Goal: Task Accomplishment & Management: Complete application form

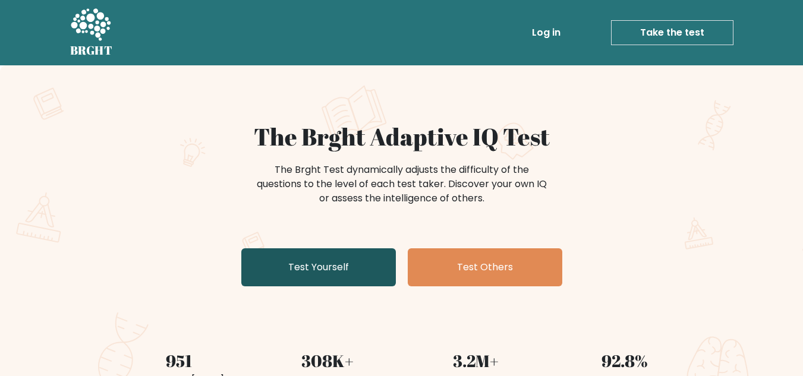
click at [326, 263] on link "Test Yourself" at bounding box center [318, 267] width 155 height 38
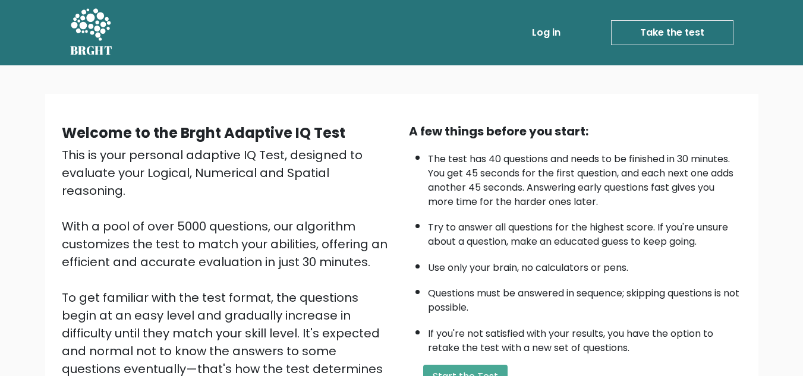
scroll to position [168, 0]
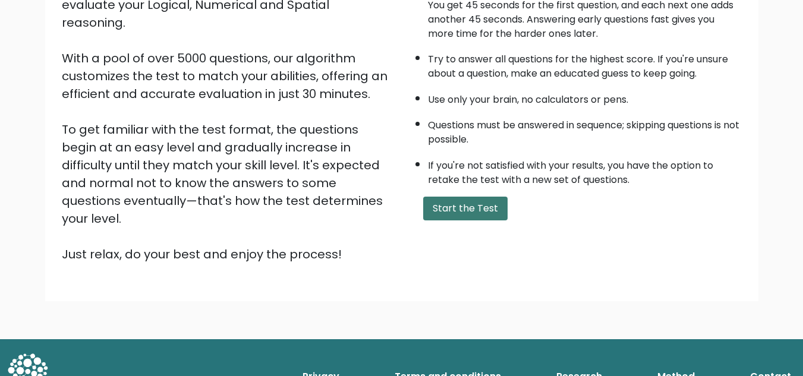
click at [471, 210] on button "Start the Test" at bounding box center [465, 209] width 84 height 24
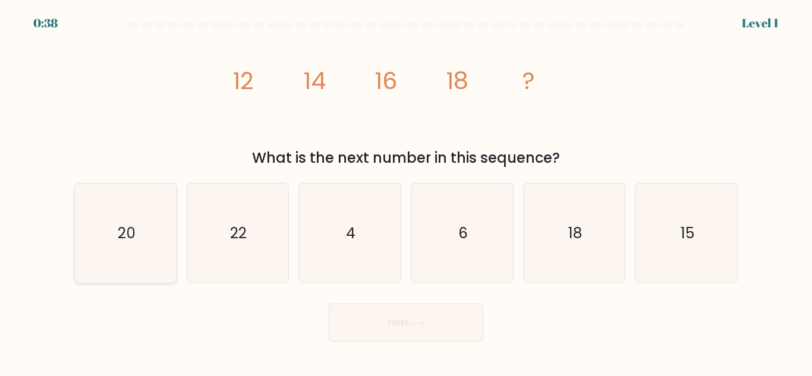
click at [133, 238] on text "20" at bounding box center [127, 233] width 18 height 21
click at [406, 191] on input "a. 20" at bounding box center [406, 189] width 1 height 3
radio input "true"
click at [397, 327] on button "Next" at bounding box center [406, 323] width 155 height 38
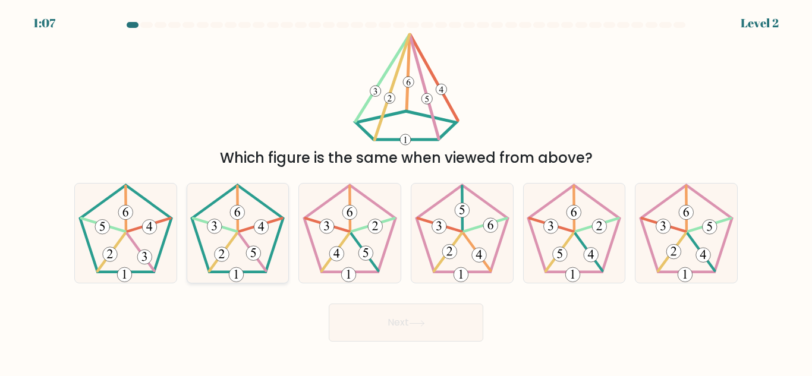
click at [234, 258] on icon at bounding box center [237, 233] width 99 height 99
click at [406, 191] on input "b." at bounding box center [406, 189] width 1 height 3
radio input "true"
click at [380, 322] on button "Next" at bounding box center [406, 323] width 155 height 38
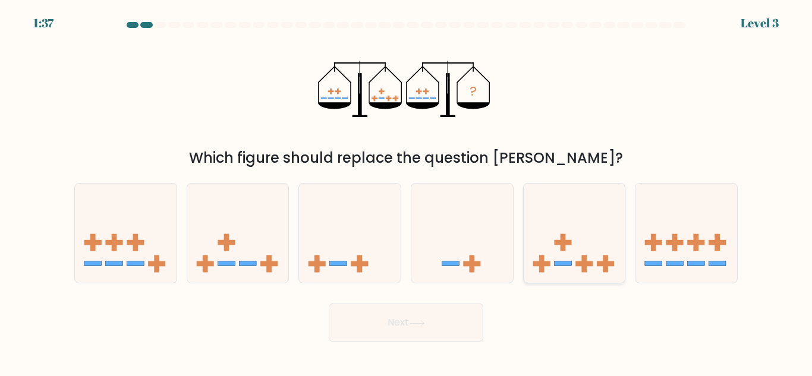
click at [571, 245] on icon at bounding box center [575, 233] width 102 height 84
click at [407, 191] on input "e." at bounding box center [406, 189] width 1 height 3
radio input "true"
click at [444, 323] on button "Next" at bounding box center [406, 323] width 155 height 38
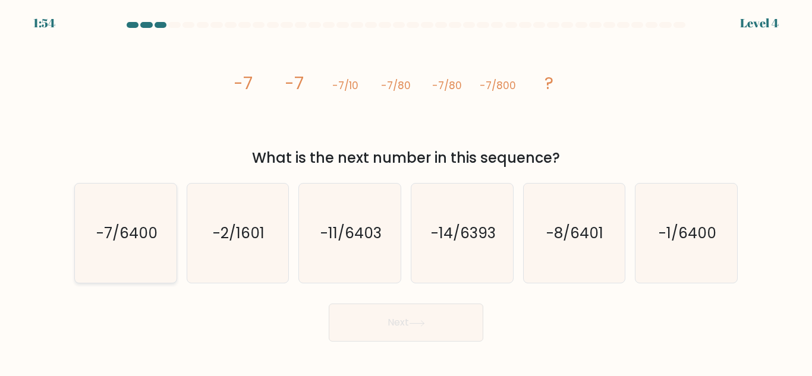
click at [172, 226] on icon "-7/6400" at bounding box center [125, 233] width 99 height 99
click at [406, 191] on input "a. -7/6400" at bounding box center [406, 189] width 1 height 3
radio input "true"
click at [460, 324] on button "Next" at bounding box center [406, 323] width 155 height 38
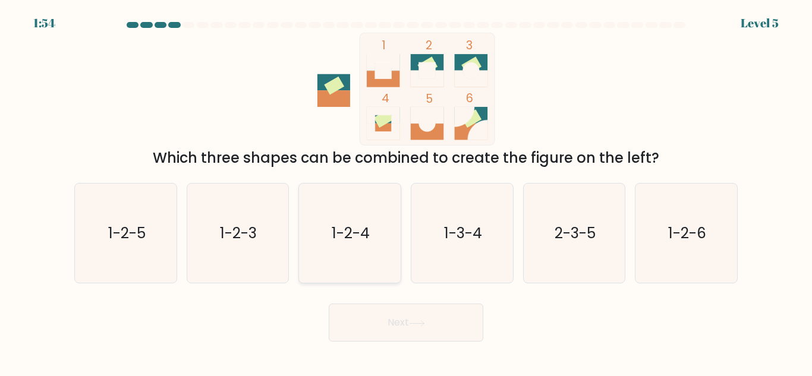
click at [362, 246] on icon "1-2-4" at bounding box center [349, 233] width 99 height 99
click at [406, 191] on input "c. 1-2-4" at bounding box center [406, 189] width 1 height 3
radio input "true"
click at [429, 327] on button "Next" at bounding box center [406, 323] width 155 height 38
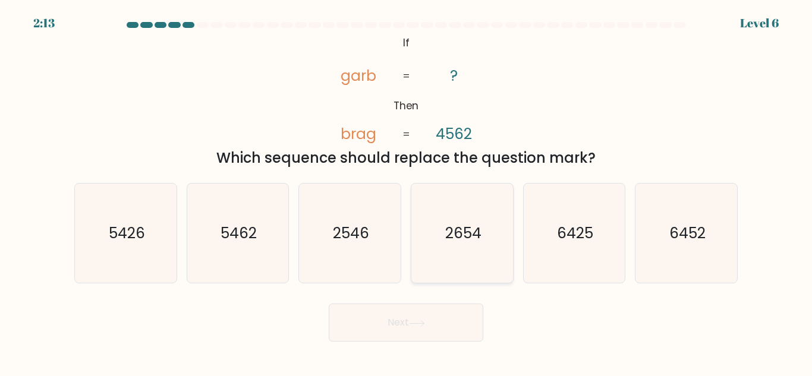
click at [458, 256] on icon "2654" at bounding box center [461, 233] width 99 height 99
click at [407, 191] on input "d. 2654" at bounding box center [406, 189] width 1 height 3
radio input "true"
click at [398, 317] on button "Next" at bounding box center [406, 323] width 155 height 38
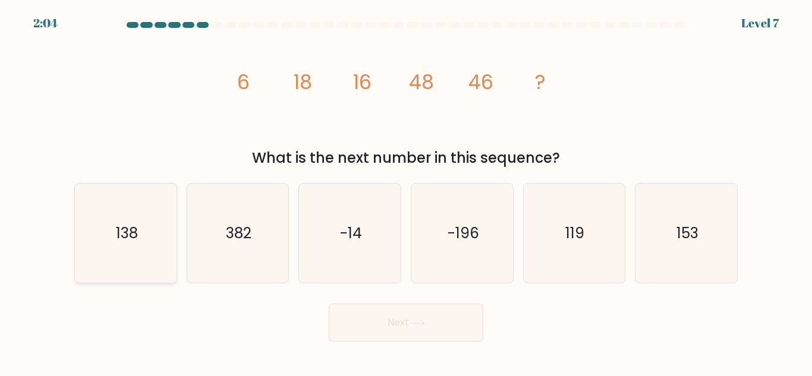
click at [130, 229] on text "138" at bounding box center [126, 233] width 22 height 21
click at [406, 191] on input "a. 138" at bounding box center [406, 189] width 1 height 3
radio input "true"
click at [361, 310] on button "Next" at bounding box center [406, 323] width 155 height 38
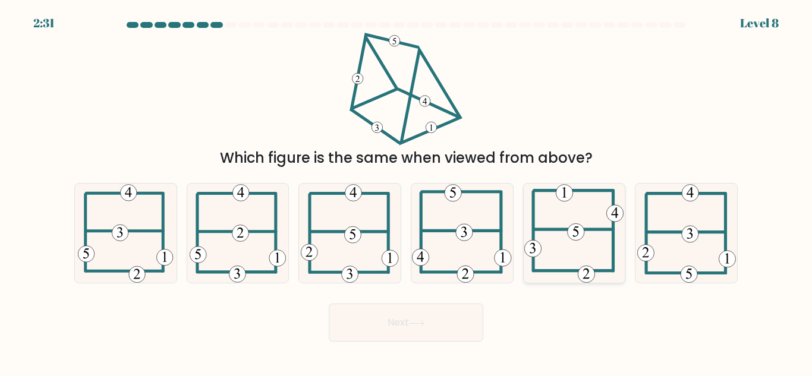
click at [603, 229] on 604 at bounding box center [573, 229] width 79 height 0
click at [407, 191] on input "e." at bounding box center [406, 189] width 1 height 3
radio input "true"
click at [412, 322] on icon at bounding box center [417, 323] width 16 height 7
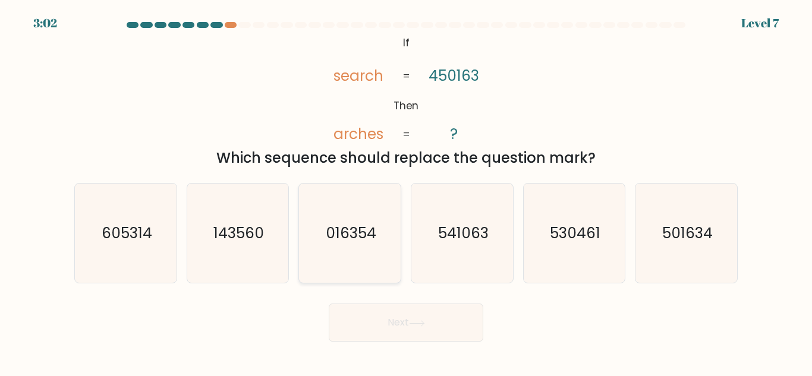
click at [375, 247] on icon "016354" at bounding box center [349, 233] width 99 height 99
click at [406, 191] on input "c. 016354" at bounding box center [406, 189] width 1 height 3
radio input "true"
click at [383, 317] on button "Next" at bounding box center [406, 323] width 155 height 38
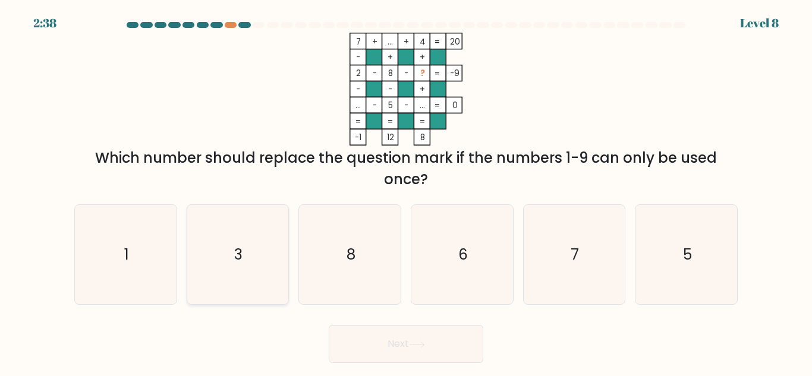
click at [247, 260] on icon "3" at bounding box center [237, 254] width 99 height 99
click at [406, 191] on input "b. 3" at bounding box center [406, 189] width 1 height 3
radio input "true"
click at [415, 335] on button "Next" at bounding box center [406, 344] width 155 height 38
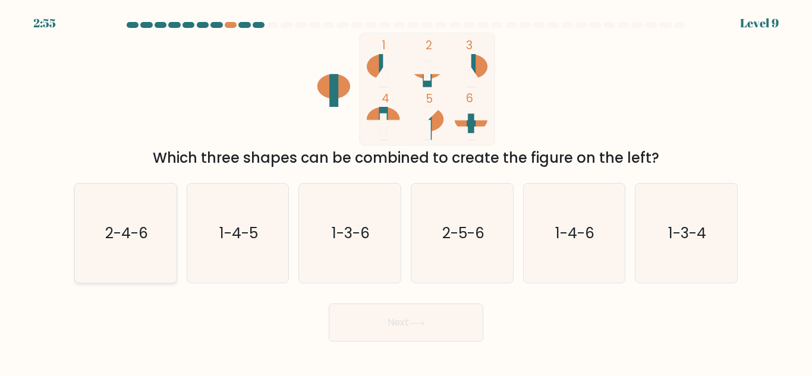
click at [143, 251] on icon "2-4-6" at bounding box center [125, 233] width 99 height 99
click at [406, 191] on input "a. 2-4-6" at bounding box center [406, 189] width 1 height 3
radio input "true"
click at [389, 324] on button "Next" at bounding box center [406, 323] width 155 height 38
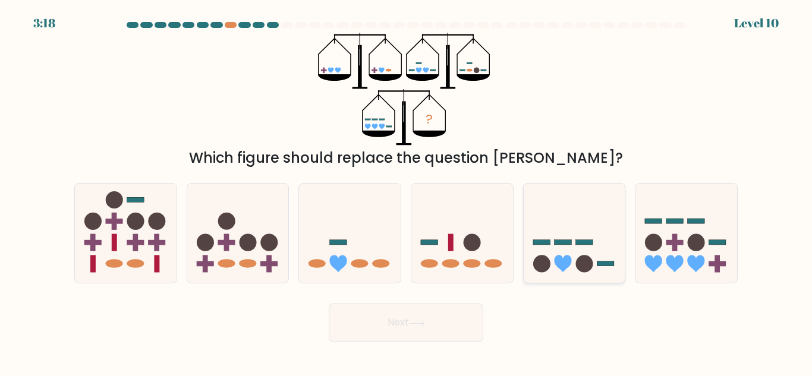
click at [577, 237] on icon at bounding box center [575, 233] width 102 height 84
click at [407, 191] on input "e." at bounding box center [406, 189] width 1 height 3
radio input "true"
click at [406, 314] on button "Next" at bounding box center [406, 323] width 155 height 38
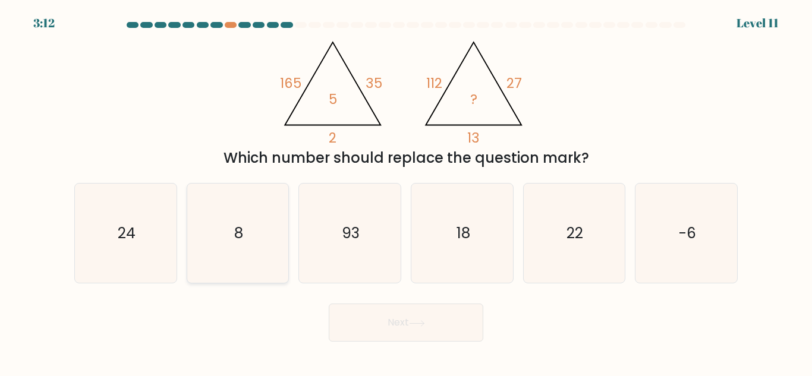
click at [244, 227] on icon "8" at bounding box center [237, 233] width 99 height 99
click at [406, 191] on input "b. 8" at bounding box center [406, 189] width 1 height 3
radio input "true"
click at [382, 313] on button "Next" at bounding box center [406, 323] width 155 height 38
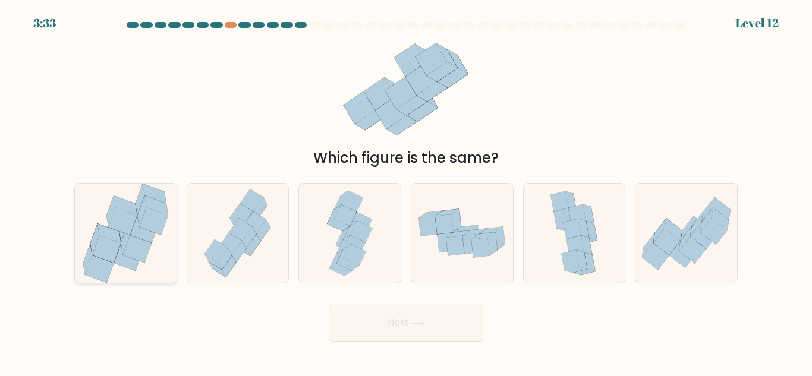
click at [143, 230] on icon at bounding box center [144, 229] width 29 height 27
click at [406, 191] on input "a." at bounding box center [406, 189] width 1 height 3
radio input "true"
click at [382, 323] on button "Next" at bounding box center [406, 323] width 155 height 38
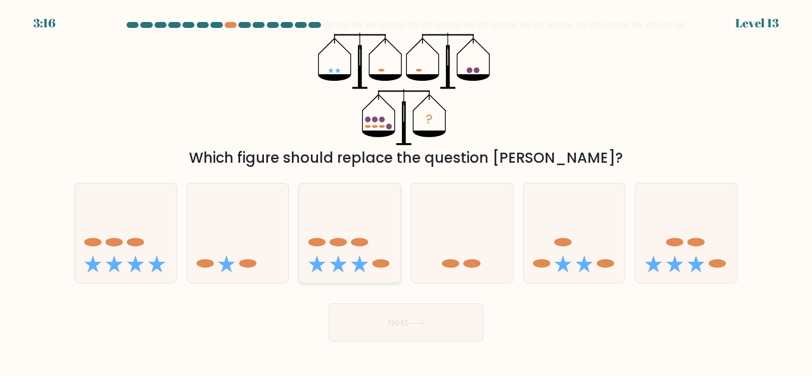
click at [369, 235] on icon at bounding box center [350, 233] width 102 height 84
click at [406, 191] on input "c." at bounding box center [406, 189] width 1 height 3
radio input "true"
click at [383, 317] on button "Next" at bounding box center [406, 323] width 155 height 38
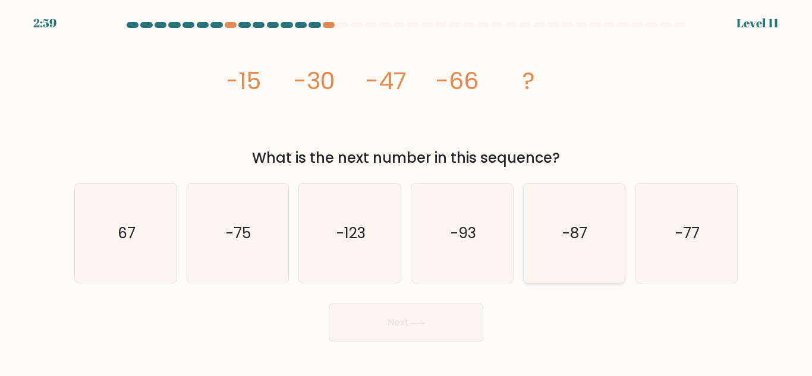
click at [561, 257] on icon "-87" at bounding box center [573, 233] width 99 height 99
click at [407, 191] on input "e. -87" at bounding box center [406, 189] width 1 height 3
radio input "true"
click at [461, 311] on button "Next" at bounding box center [406, 323] width 155 height 38
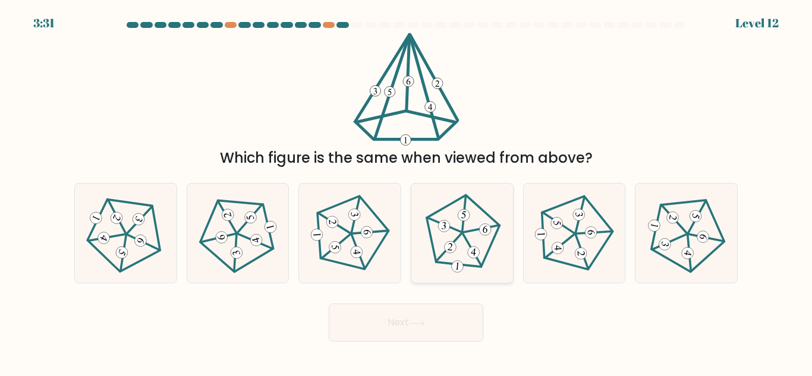
click at [464, 250] on icon at bounding box center [462, 234] width 80 height 80
click at [407, 191] on input "d." at bounding box center [406, 189] width 1 height 3
radio input "true"
click at [590, 229] on 515 at bounding box center [591, 232] width 12 height 12
click at [407, 191] on input "e." at bounding box center [406, 189] width 1 height 3
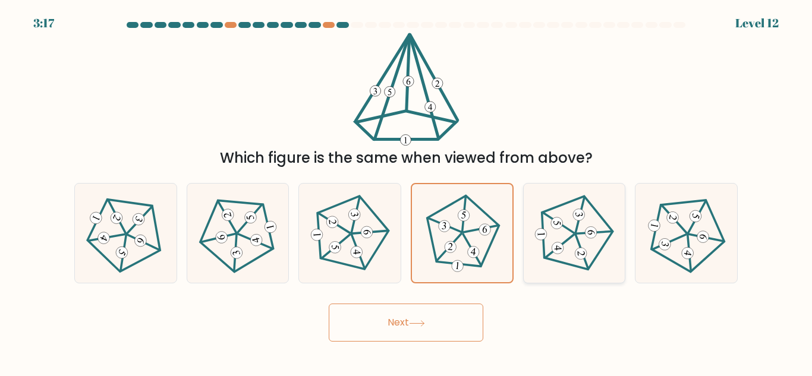
radio input "true"
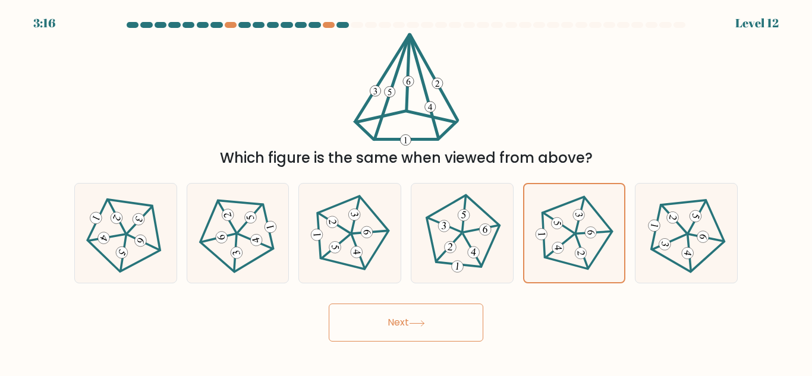
click at [424, 307] on button "Next" at bounding box center [406, 323] width 155 height 38
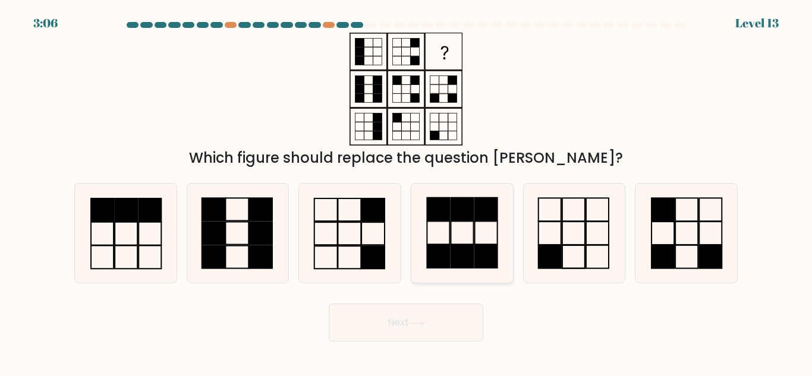
click at [455, 258] on rect at bounding box center [462, 256] width 23 height 23
click at [407, 191] on input "d." at bounding box center [406, 189] width 1 height 3
radio input "true"
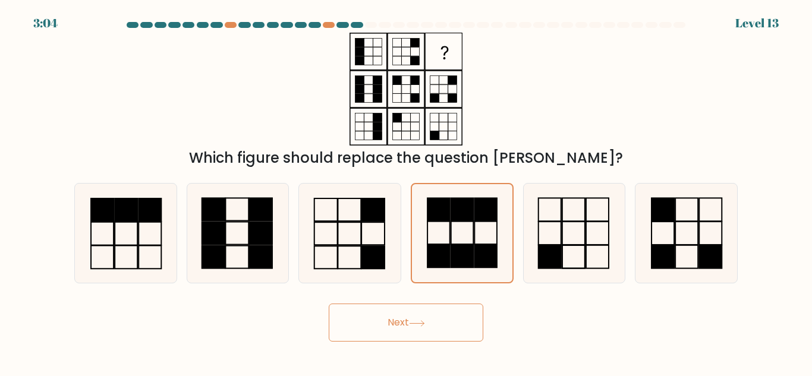
click at [401, 329] on button "Next" at bounding box center [406, 323] width 155 height 38
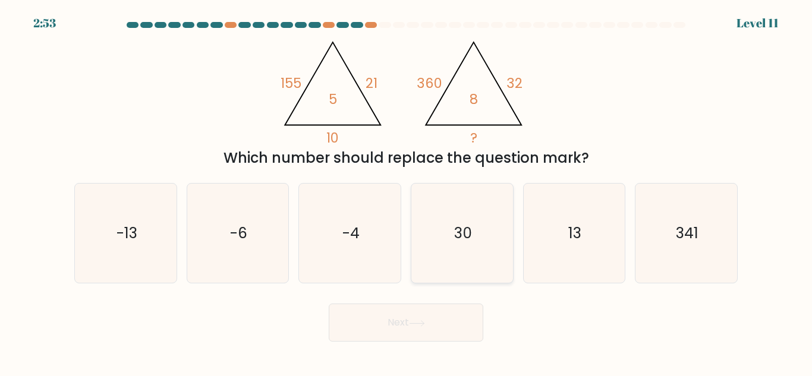
click at [450, 225] on icon "30" at bounding box center [461, 233] width 99 height 99
click at [407, 191] on input "d. 30" at bounding box center [406, 189] width 1 height 3
radio input "true"
click at [423, 330] on button "Next" at bounding box center [406, 323] width 155 height 38
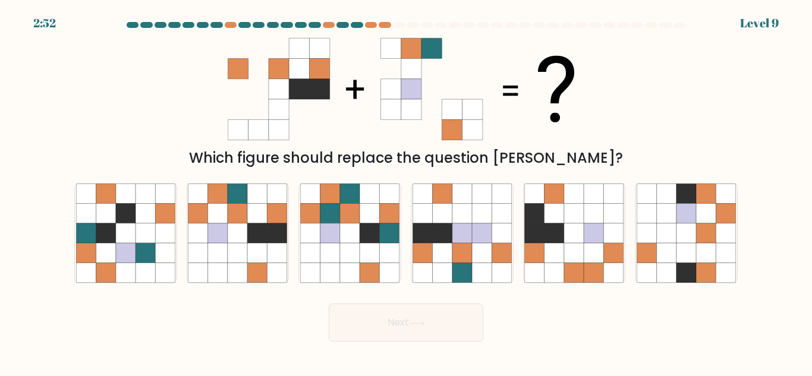
click at [424, 313] on button "Next" at bounding box center [406, 323] width 155 height 38
click at [152, 117] on div "Which figure should replace the question [PERSON_NAME]?" at bounding box center [406, 101] width 678 height 136
click at [254, 239] on icon at bounding box center [258, 233] width 20 height 20
click at [406, 191] on input "b." at bounding box center [406, 189] width 1 height 3
radio input "true"
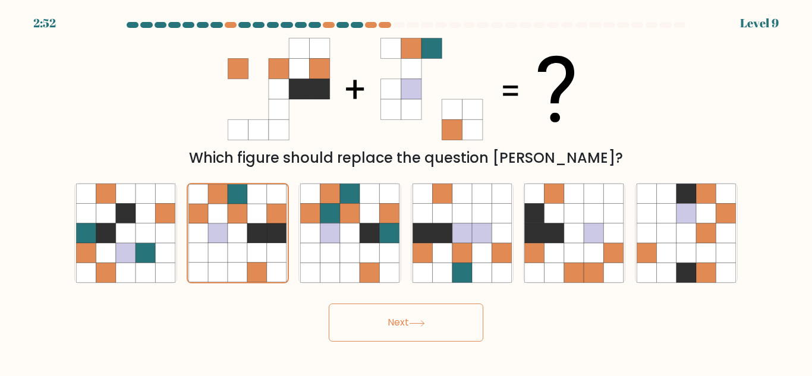
click at [352, 313] on button "Next" at bounding box center [406, 323] width 155 height 38
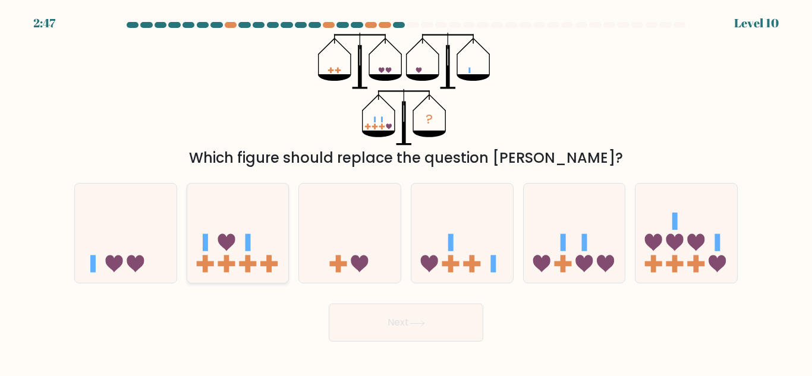
click at [268, 244] on icon at bounding box center [238, 233] width 102 height 84
click at [406, 191] on input "b." at bounding box center [406, 189] width 1 height 3
radio input "true"
click at [368, 320] on button "Next" at bounding box center [406, 323] width 155 height 38
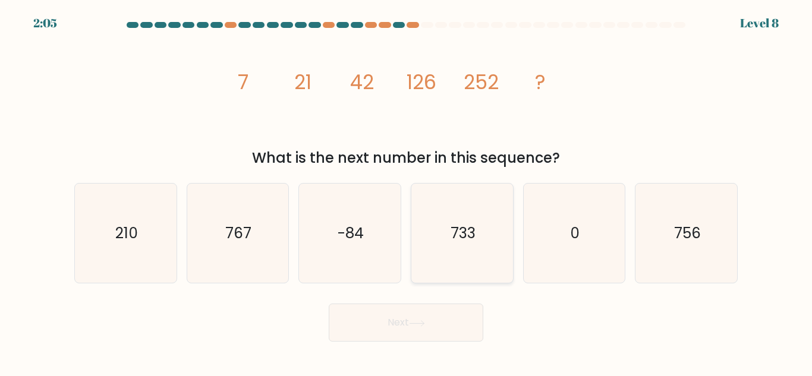
click at [483, 267] on icon "733" at bounding box center [461, 233] width 99 height 99
click at [407, 191] on input "d. 733" at bounding box center [406, 189] width 1 height 3
radio input "true"
click at [427, 318] on button "Next" at bounding box center [406, 323] width 155 height 38
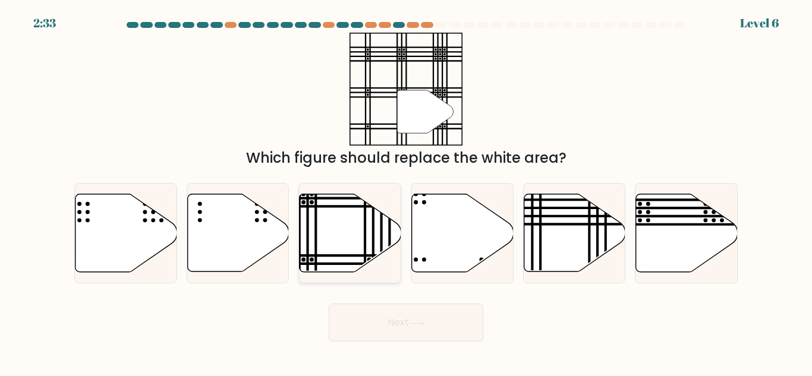
click at [373, 243] on line at bounding box center [373, 192] width 0 height 204
click at [406, 191] on input "c." at bounding box center [406, 189] width 1 height 3
radio input "true"
click at [401, 323] on button "Next" at bounding box center [406, 323] width 155 height 38
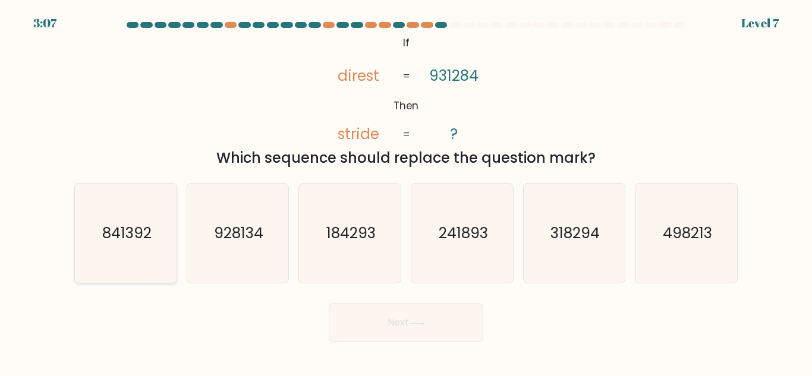
click at [134, 228] on text "841392" at bounding box center [126, 233] width 49 height 21
click at [406, 191] on input "a. 841392" at bounding box center [406, 189] width 1 height 3
radio input "true"
click at [393, 323] on button "Next" at bounding box center [406, 323] width 155 height 38
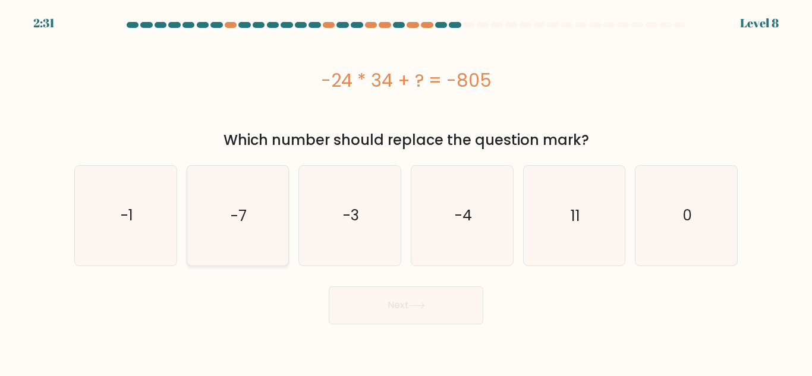
click at [230, 220] on icon "-7" at bounding box center [237, 215] width 99 height 99
click at [406, 191] on input "b. -7" at bounding box center [406, 189] width 1 height 3
radio input "true"
click at [377, 303] on button "Next" at bounding box center [406, 305] width 155 height 38
click at [378, 301] on button "Next" at bounding box center [406, 305] width 155 height 38
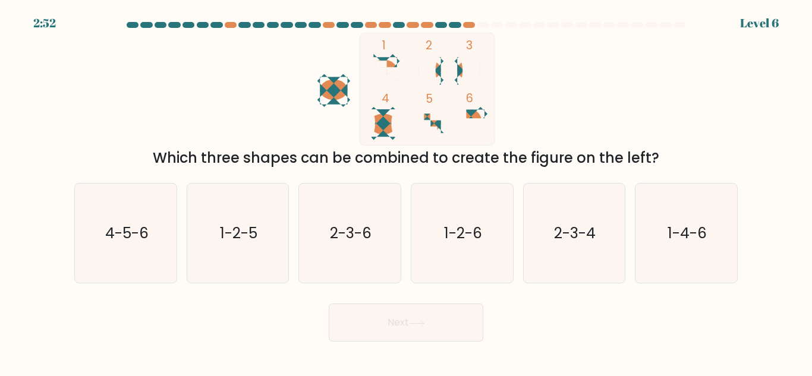
click at [378, 127] on ellipse at bounding box center [383, 124] width 27 height 21
click at [574, 236] on text "2-3-4" at bounding box center [576, 233] width 42 height 21
click at [407, 191] on input "e. 2-3-4" at bounding box center [406, 189] width 1 height 3
radio input "true"
click at [456, 322] on button "Next" at bounding box center [406, 323] width 155 height 38
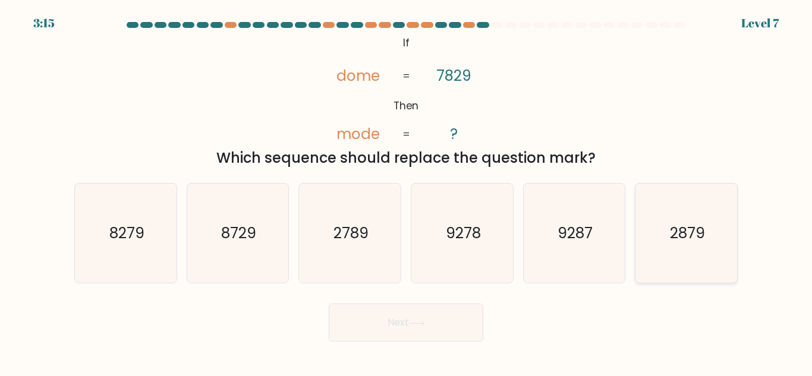
click at [675, 228] on text "2879" at bounding box center [687, 233] width 35 height 21
click at [407, 191] on input "f. 2879" at bounding box center [406, 189] width 1 height 3
radio input "true"
click at [444, 309] on button "Next" at bounding box center [406, 323] width 155 height 38
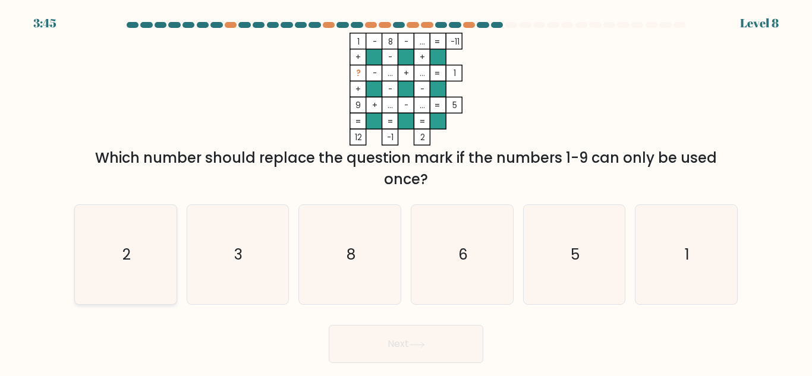
click at [132, 256] on icon "2" at bounding box center [125, 254] width 99 height 99
click at [406, 191] on input "a. 2" at bounding box center [406, 189] width 1 height 3
radio input "true"
click at [363, 349] on button "Next" at bounding box center [406, 344] width 155 height 38
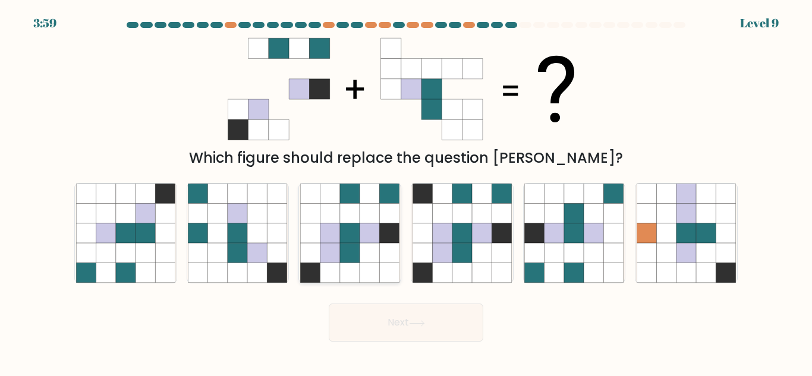
drag, startPoint x: 358, startPoint y: 250, endPoint x: 370, endPoint y: 241, distance: 14.0
click at [370, 241] on icon at bounding box center [349, 233] width 99 height 99
click at [406, 191] on input "c." at bounding box center [406, 189] width 1 height 3
radio input "true"
click at [393, 310] on button "Next" at bounding box center [406, 323] width 155 height 38
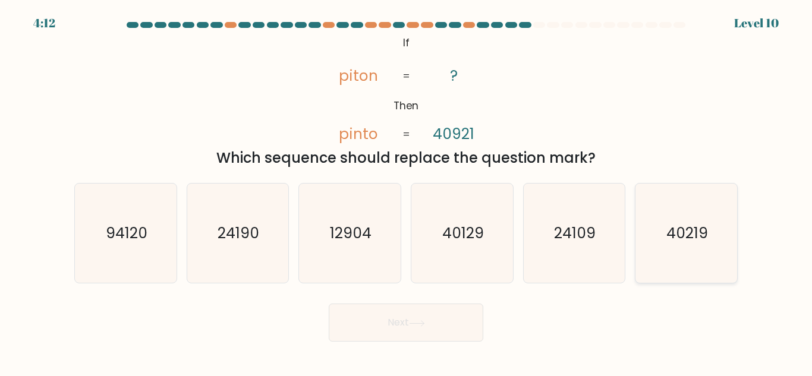
click at [700, 250] on icon "40219" at bounding box center [686, 233] width 99 height 99
click at [407, 191] on input "f. 40219" at bounding box center [406, 189] width 1 height 3
radio input "true"
click at [434, 319] on button "Next" at bounding box center [406, 323] width 155 height 38
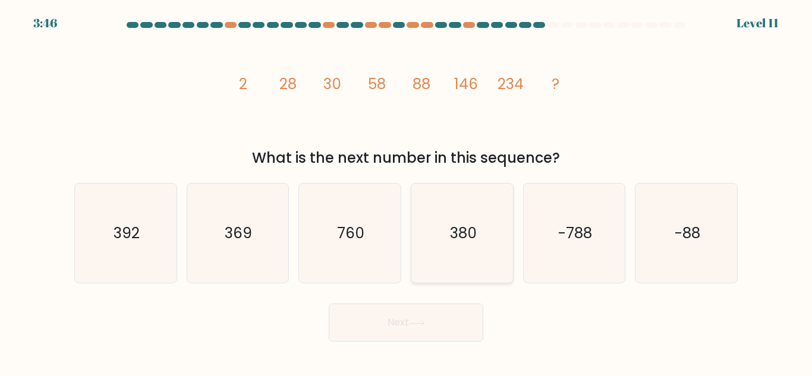
click at [510, 229] on icon "380" at bounding box center [461, 233] width 99 height 99
click at [407, 191] on input "d. 380" at bounding box center [406, 189] width 1 height 3
radio input "true"
click at [425, 321] on icon at bounding box center [417, 323] width 16 height 7
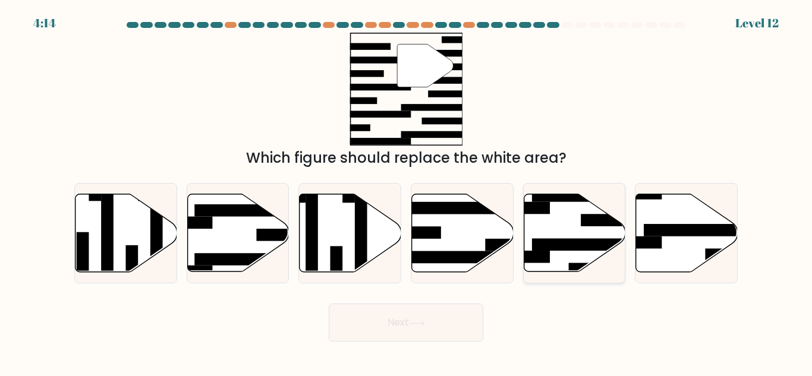
click at [582, 235] on icon at bounding box center [575, 233] width 102 height 78
click at [407, 191] on input "e." at bounding box center [406, 189] width 1 height 3
radio input "true"
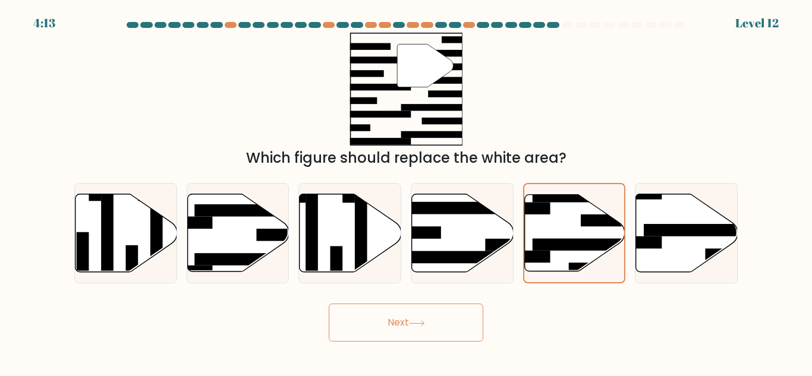
click at [439, 311] on button "Next" at bounding box center [406, 323] width 155 height 38
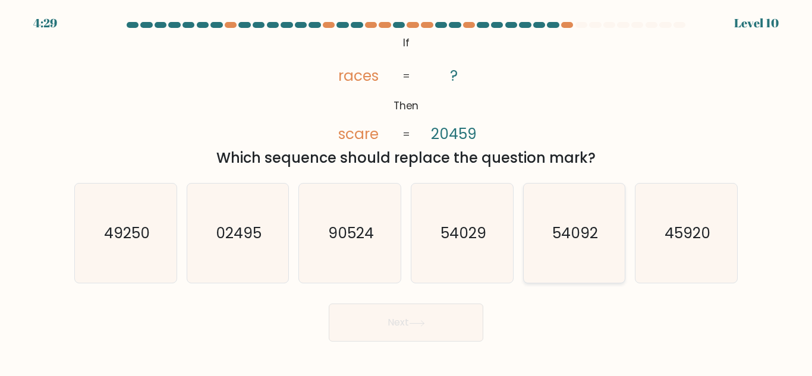
click at [555, 243] on text "54092" at bounding box center [575, 233] width 46 height 21
click at [407, 191] on input "e. 54092" at bounding box center [406, 189] width 1 height 3
radio input "true"
click at [458, 327] on button "Next" at bounding box center [406, 323] width 155 height 38
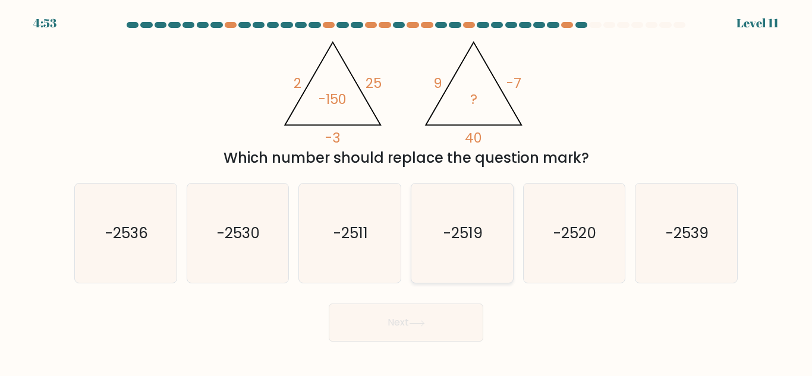
click at [443, 219] on icon "-2519" at bounding box center [461, 233] width 99 height 99
click at [407, 191] on input "d. -2519" at bounding box center [406, 189] width 1 height 3
radio input "true"
click at [404, 329] on button "Next" at bounding box center [406, 323] width 155 height 38
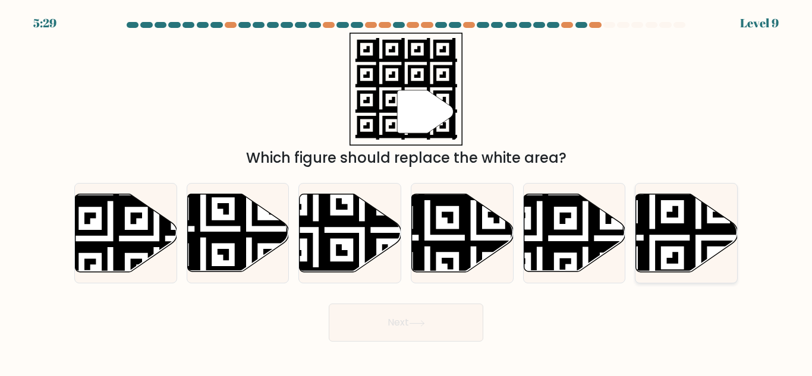
drag, startPoint x: 670, startPoint y: 212, endPoint x: 667, endPoint y: 221, distance: 9.6
click at [671, 211] on icon at bounding box center [687, 233] width 102 height 78
click at [407, 191] on input "f." at bounding box center [406, 189] width 1 height 3
radio input "true"
click at [432, 320] on button "Next" at bounding box center [406, 323] width 155 height 38
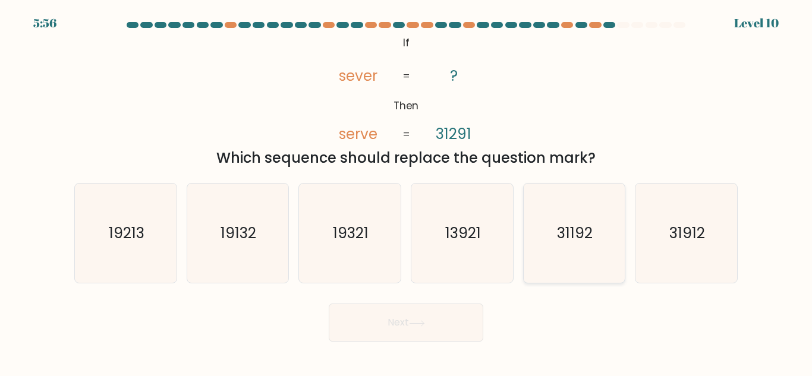
click at [572, 231] on text "31192" at bounding box center [576, 233] width 36 height 21
click at [407, 191] on input "e. 31192" at bounding box center [406, 189] width 1 height 3
radio input "true"
click at [654, 218] on icon "31912" at bounding box center [686, 233] width 99 height 99
click at [407, 191] on input "f. 31912" at bounding box center [406, 189] width 1 height 3
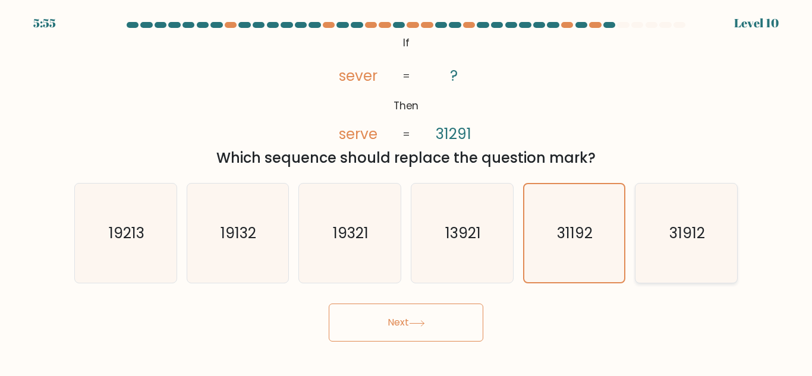
radio input "true"
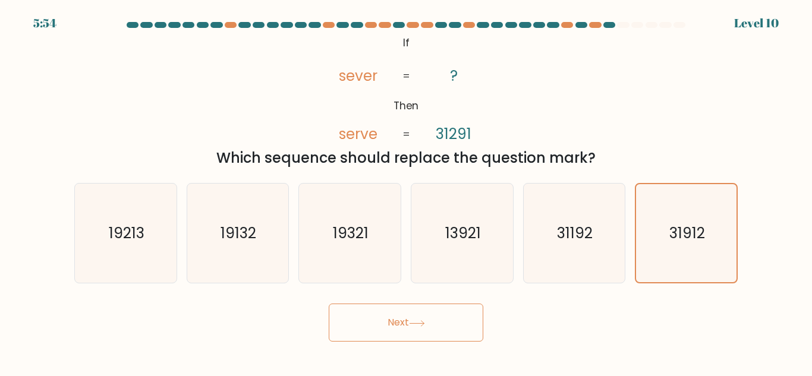
click at [436, 320] on button "Next" at bounding box center [406, 323] width 155 height 38
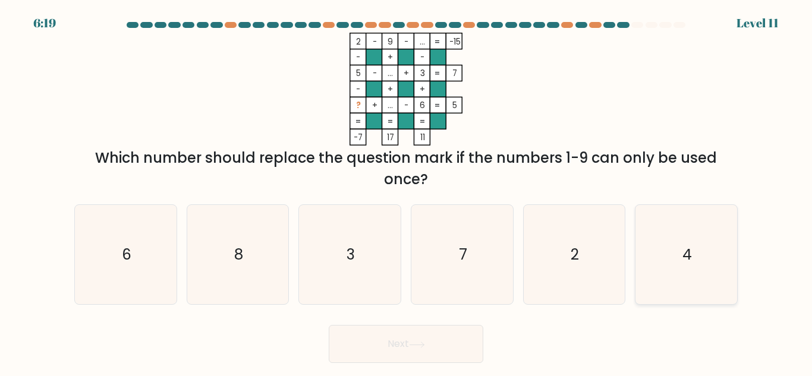
click at [684, 259] on text "4" at bounding box center [687, 254] width 10 height 21
click at [407, 191] on input "f. 4" at bounding box center [406, 189] width 1 height 3
radio input "true"
click at [442, 333] on button "Next" at bounding box center [406, 344] width 155 height 38
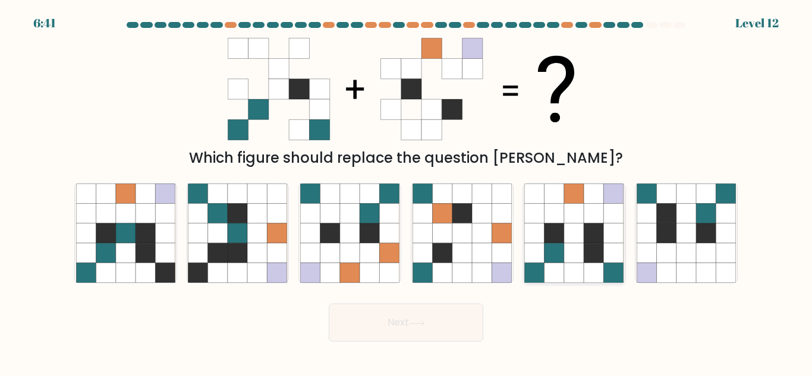
click at [560, 229] on icon at bounding box center [554, 233] width 20 height 20
click at [407, 191] on input "e." at bounding box center [406, 189] width 1 height 3
radio input "true"
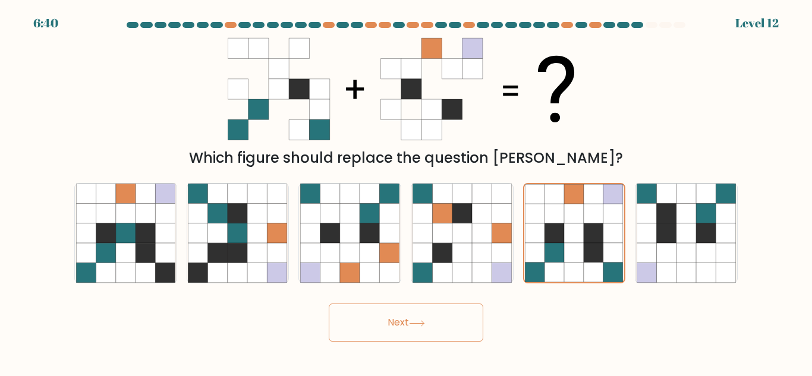
click at [410, 329] on button "Next" at bounding box center [406, 323] width 155 height 38
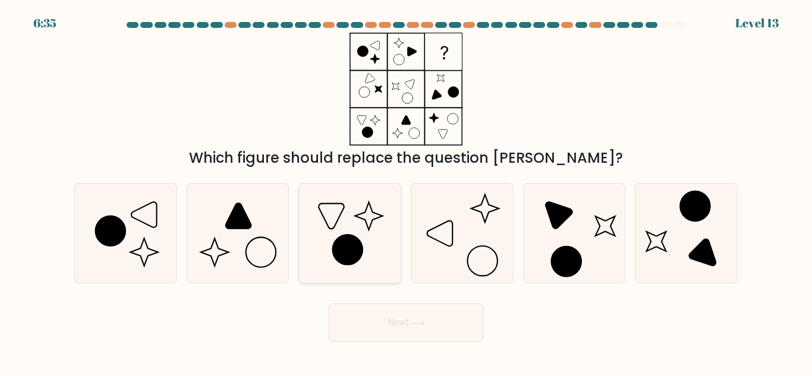
click at [341, 241] on icon at bounding box center [348, 250] width 30 height 30
click at [406, 191] on input "c." at bounding box center [406, 189] width 1 height 3
radio input "true"
click at [456, 313] on button "Next" at bounding box center [406, 323] width 155 height 38
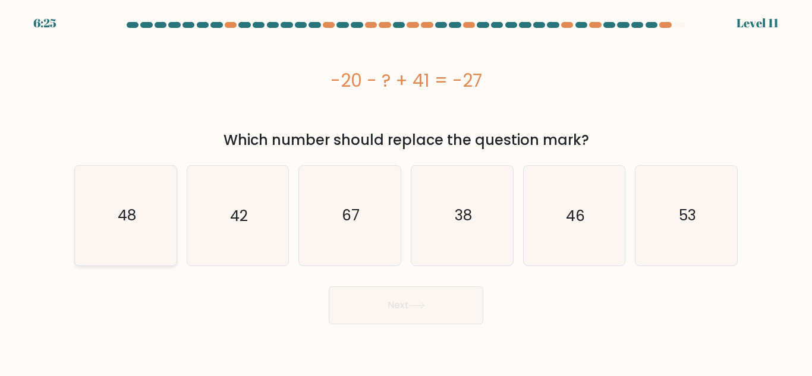
drag, startPoint x: 168, startPoint y: 185, endPoint x: 164, endPoint y: 196, distance: 12.0
click at [168, 184] on icon "48" at bounding box center [125, 215] width 99 height 99
click at [406, 188] on input "a. 48" at bounding box center [406, 189] width 1 height 3
radio input "true"
click at [404, 310] on button "Next" at bounding box center [406, 305] width 155 height 38
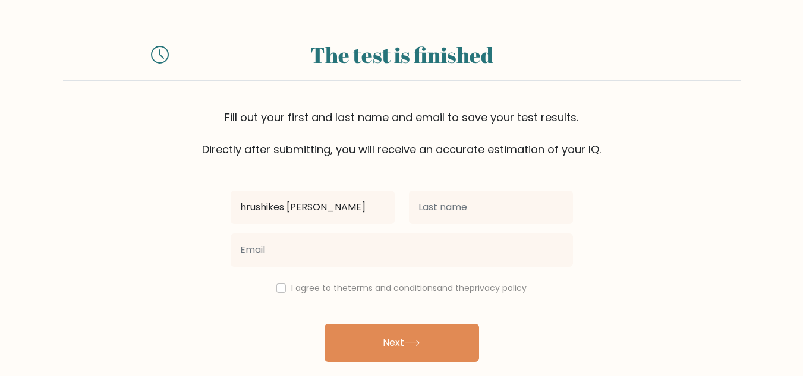
type input "hrushikes gowtham"
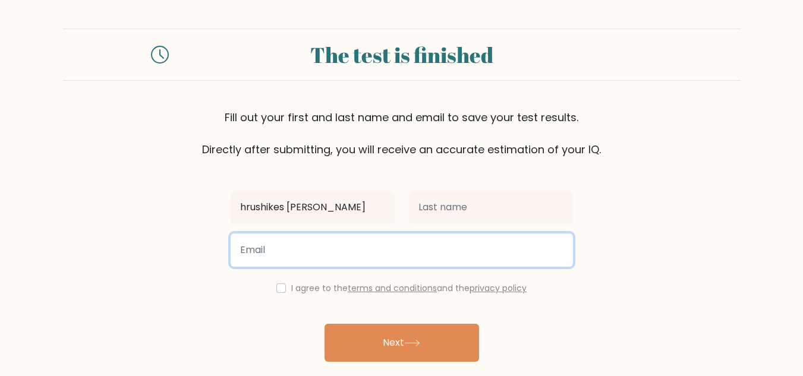
click at [270, 246] on input "email" at bounding box center [402, 250] width 342 height 33
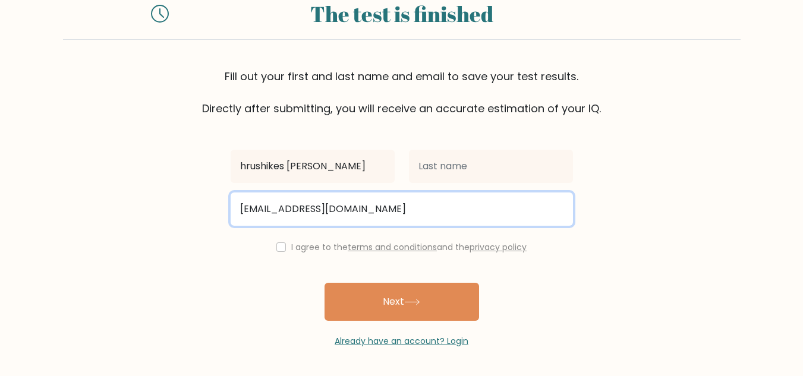
type input "hrushikesp30714@gmail.com"
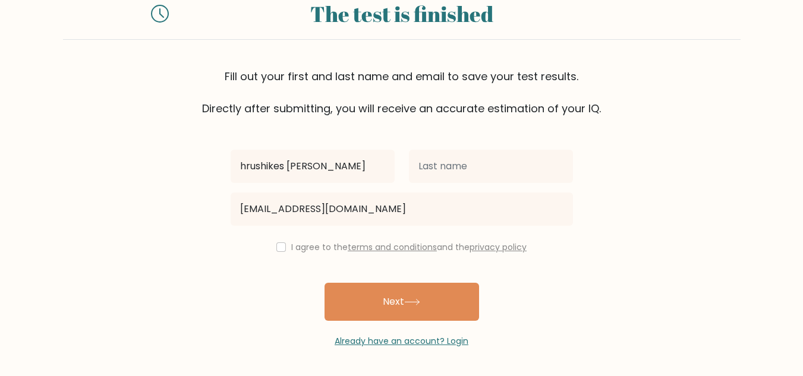
click at [535, 247] on div "I agree to the terms and conditions and the privacy policy" at bounding box center [401, 247] width 357 height 14
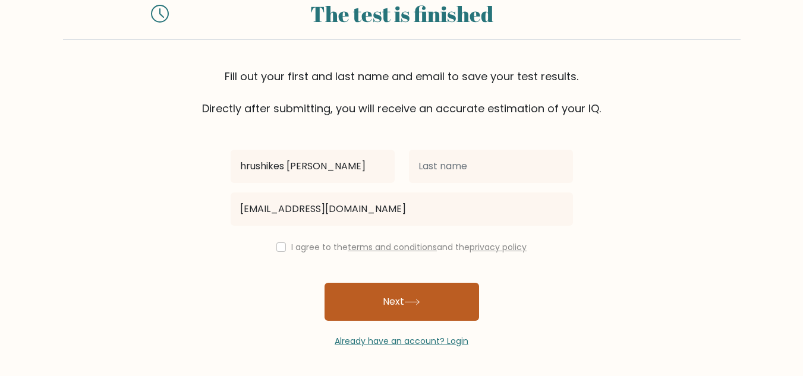
click at [425, 307] on button "Next" at bounding box center [402, 302] width 155 height 38
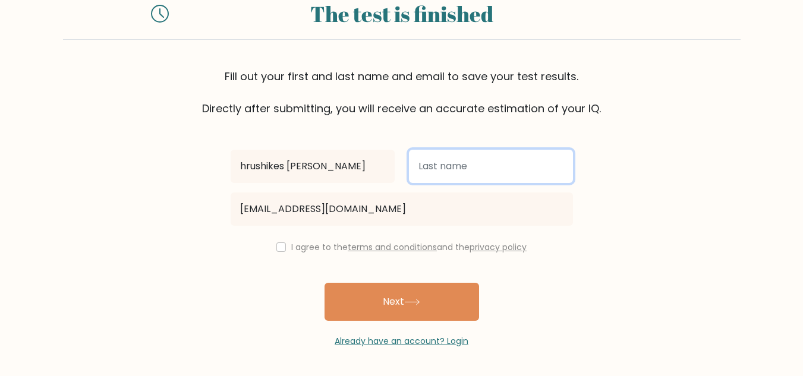
click at [450, 164] on input "text" at bounding box center [491, 166] width 164 height 33
click at [427, 167] on input "pucha" at bounding box center [491, 166] width 164 height 33
type input "Pucha"
click at [325, 283] on button "Next" at bounding box center [402, 302] width 155 height 38
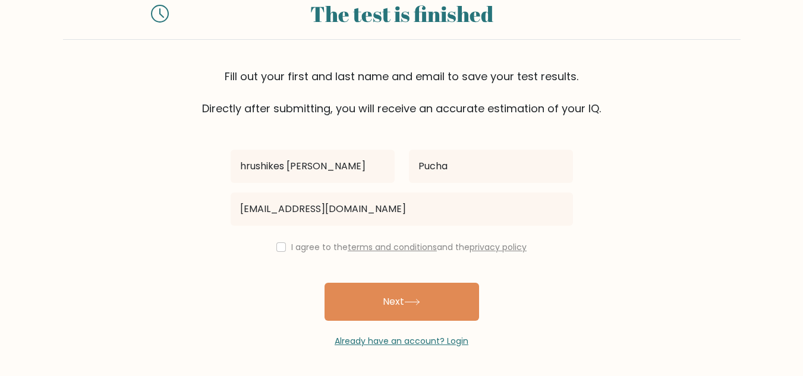
click at [279, 242] on div "I agree to the terms and conditions and the privacy policy" at bounding box center [401, 247] width 357 height 14
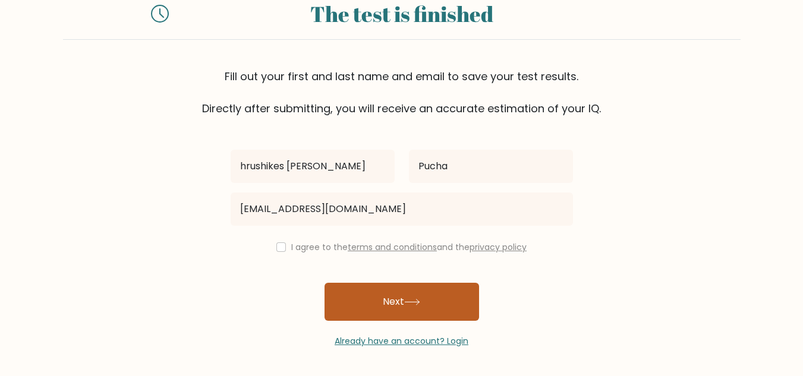
click at [376, 303] on button "Next" at bounding box center [402, 302] width 155 height 38
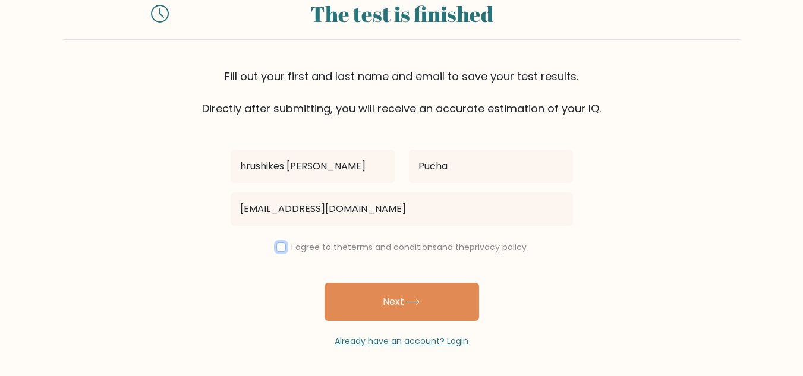
click at [281, 244] on input "checkbox" at bounding box center [281, 248] width 10 height 10
checkbox input "true"
click at [403, 309] on button "Next" at bounding box center [402, 302] width 155 height 38
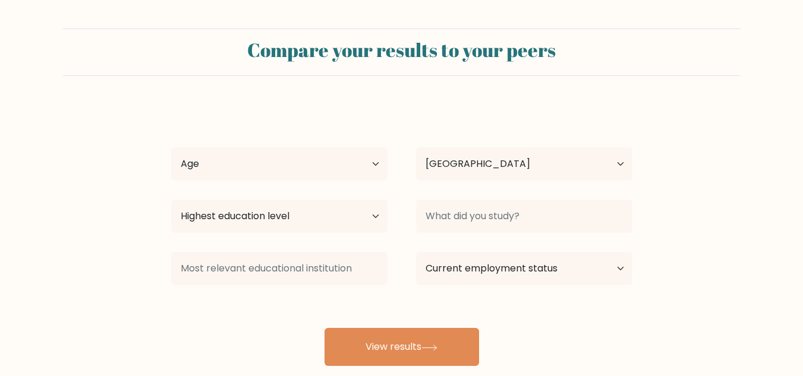
select select "IN"
click at [375, 163] on select "Age Under 18 years old 18-24 years old 25-34 years old 35-44 years old 45-54 ye…" at bounding box center [279, 163] width 216 height 33
select select "min_18"
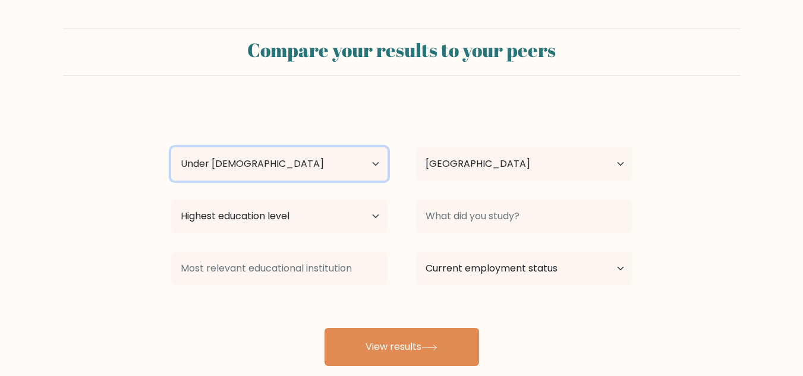
click at [171, 147] on select "Age Under 18 years old 18-24 years old 25-34 years old 35-44 years old 45-54 ye…" at bounding box center [279, 163] width 216 height 33
click at [371, 166] on select "Age Under 18 years old 18-24 years old 25-34 years old 35-44 years old 45-54 ye…" at bounding box center [279, 163] width 216 height 33
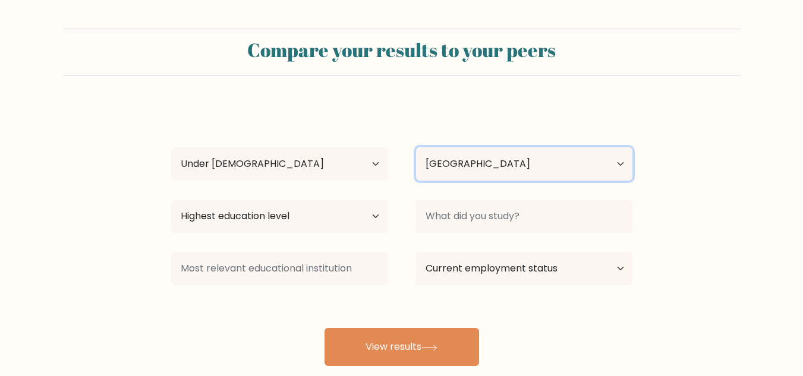
click at [610, 163] on select "Country Afghanistan Albania Algeria American Samoa Andorra Angola Anguilla Anta…" at bounding box center [524, 163] width 216 height 33
click at [697, 168] on form "Compare your results to your peers hrushikes gowtham Pucha Age Under 18 years o…" at bounding box center [401, 198] width 803 height 338
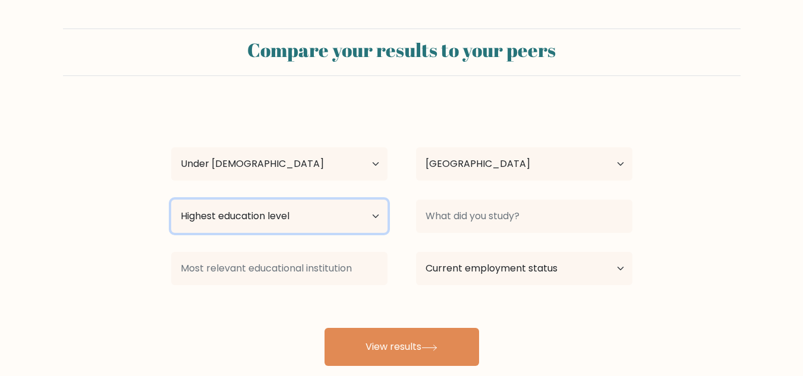
click at [369, 212] on select "Highest education level No schooling Primary Lower Secondary Upper Secondary Oc…" at bounding box center [279, 216] width 216 height 33
select select "lower_secondary"
click at [171, 200] on select "Highest education level No schooling Primary Lower Secondary Upper Secondary Oc…" at bounding box center [279, 216] width 216 height 33
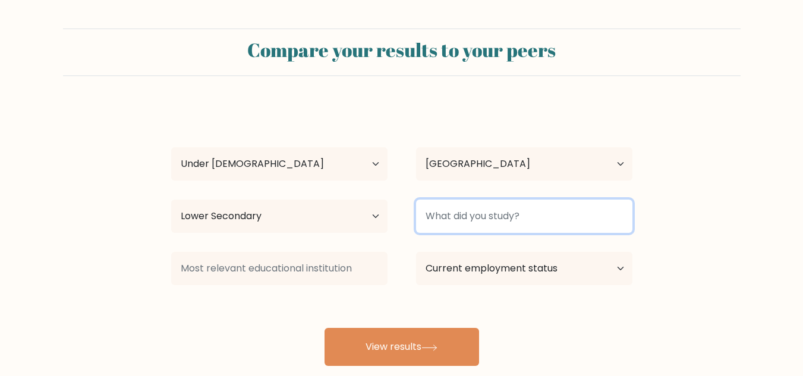
click at [574, 219] on input at bounding box center [524, 216] width 216 height 33
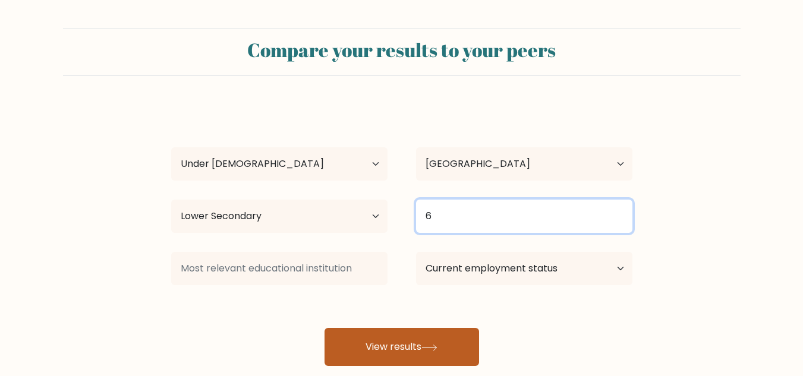
type input "6"
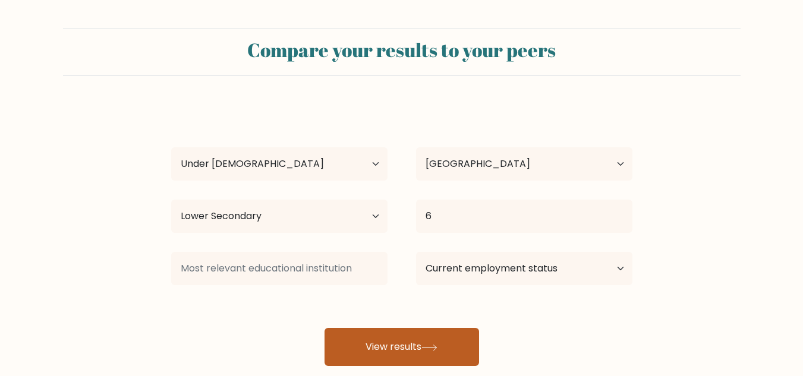
click at [408, 333] on button "View results" at bounding box center [402, 347] width 155 height 38
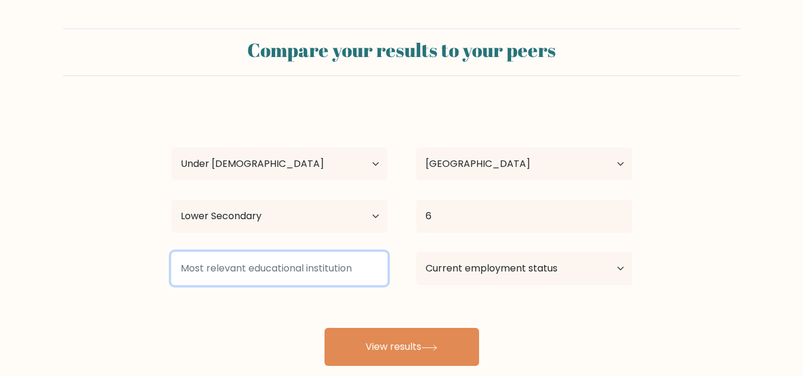
click at [232, 277] on input at bounding box center [279, 268] width 216 height 33
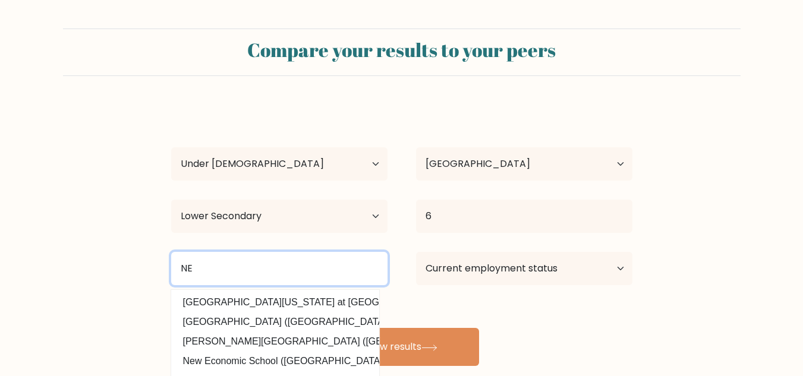
type input "N"
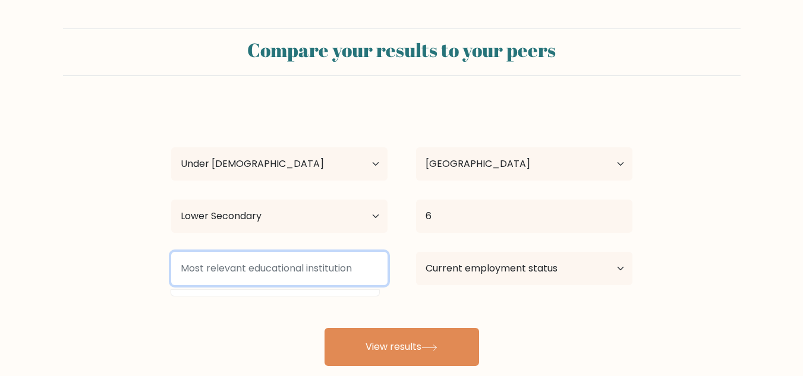
type input "m"
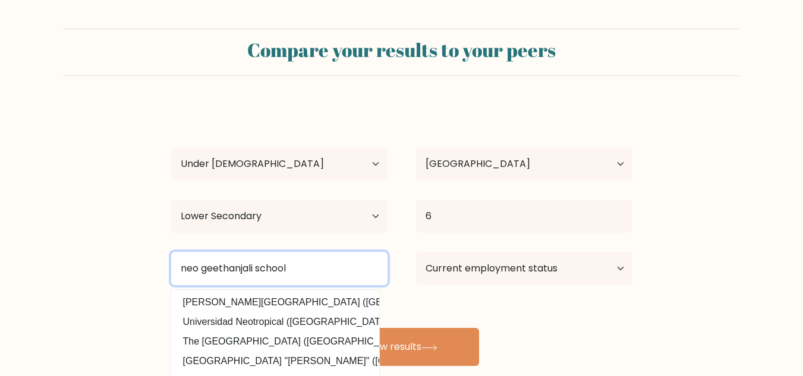
type input "neo geethanjali school"
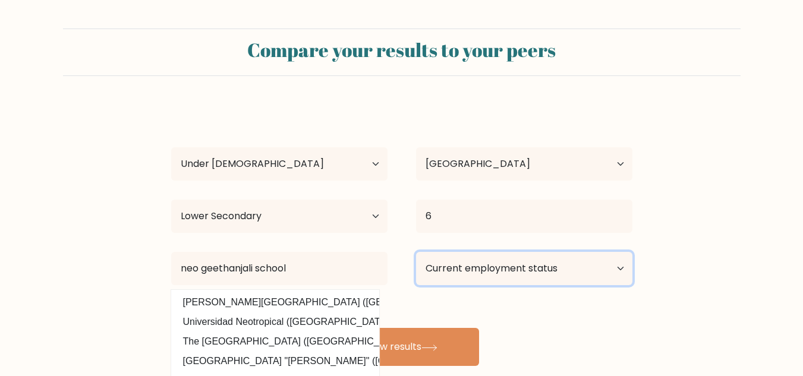
click at [587, 282] on select "Current employment status Employed Student Retired Other / prefer not to answer" at bounding box center [524, 268] width 216 height 33
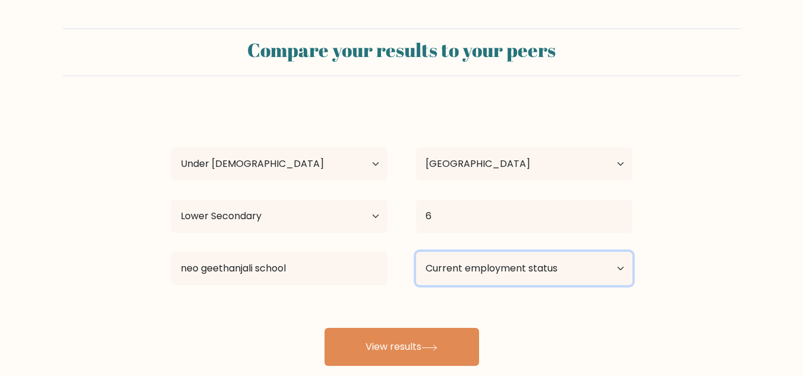
select select "student"
click at [416, 252] on select "Current employment status Employed Student Retired Other / prefer not to answer" at bounding box center [524, 268] width 216 height 33
click at [498, 266] on select "Current employment status Employed Student Retired Other / prefer not to answer" at bounding box center [524, 268] width 216 height 33
click at [416, 252] on select "Current employment status Employed Student Retired Other / prefer not to answer" at bounding box center [524, 268] width 216 height 33
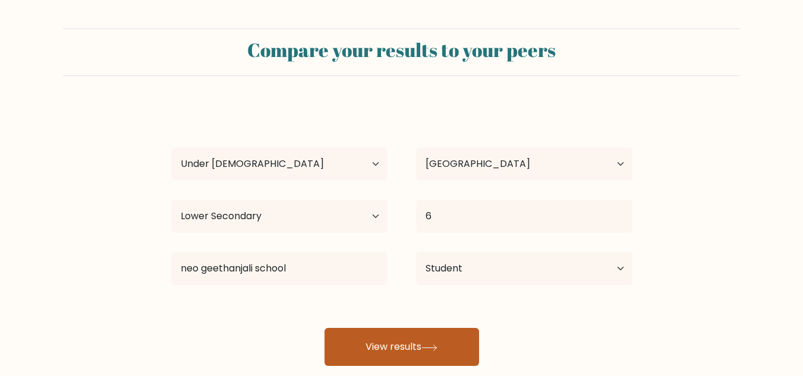
click at [410, 331] on button "View results" at bounding box center [402, 347] width 155 height 38
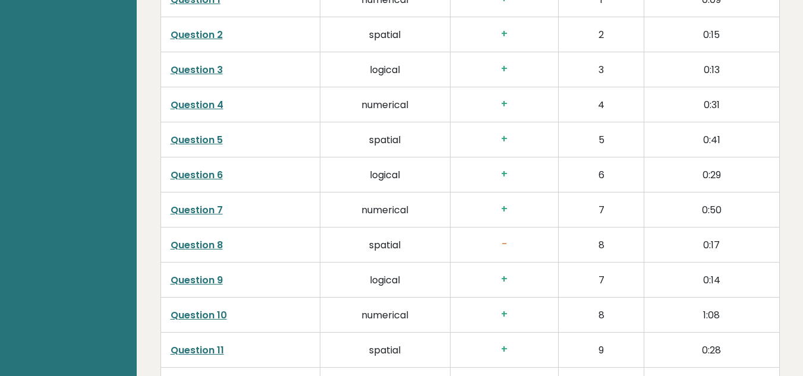
scroll to position [1911, 0]
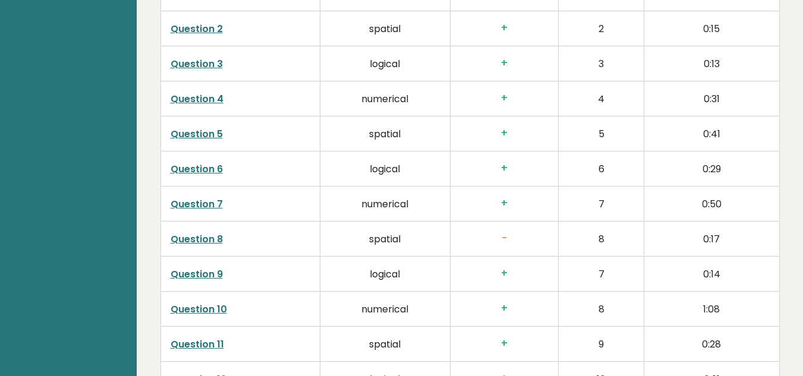
click at [512, 245] on td "-" at bounding box center [504, 238] width 108 height 35
click at [215, 238] on link "Question 8" at bounding box center [197, 239] width 52 height 14
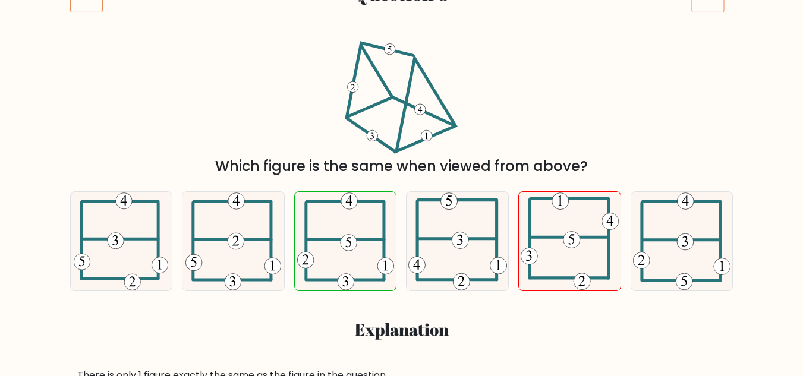
scroll to position [177, 0]
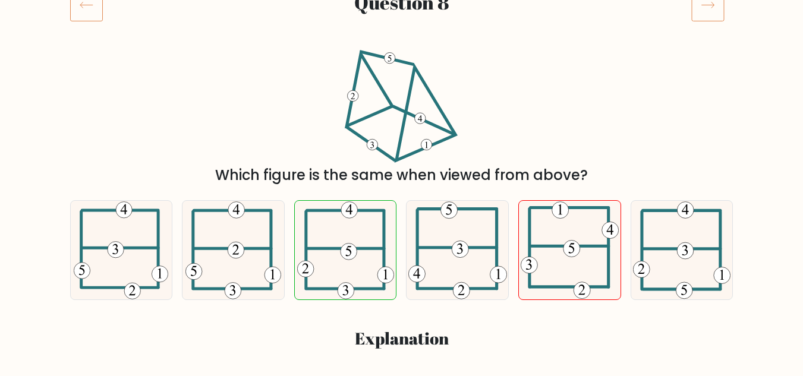
drag, startPoint x: 703, startPoint y: 136, endPoint x: 807, endPoint y: 51, distance: 133.9
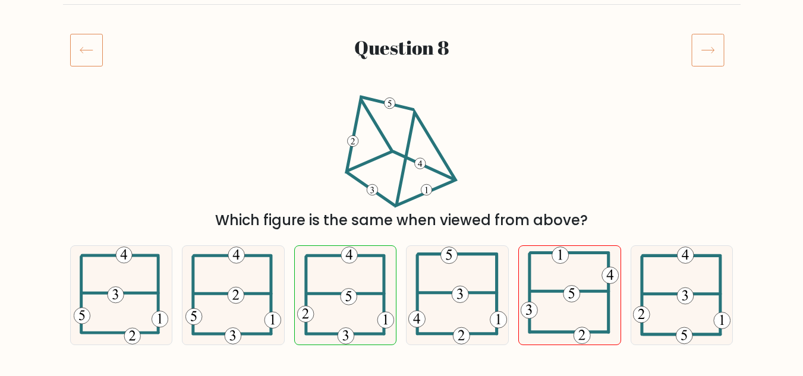
scroll to position [136, 0]
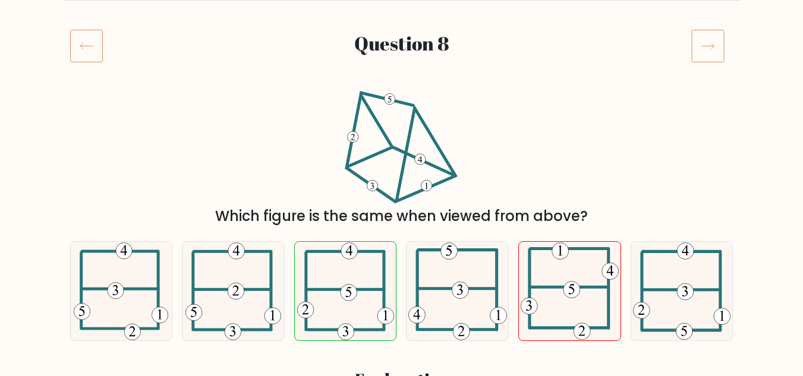
click at [703, 36] on icon at bounding box center [707, 45] width 33 height 33
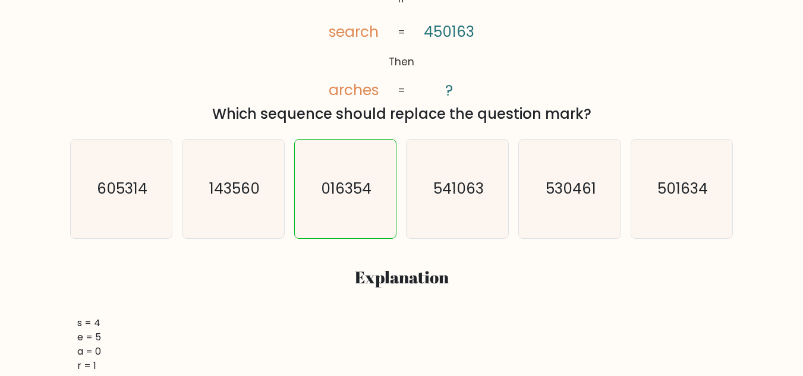
scroll to position [59, 0]
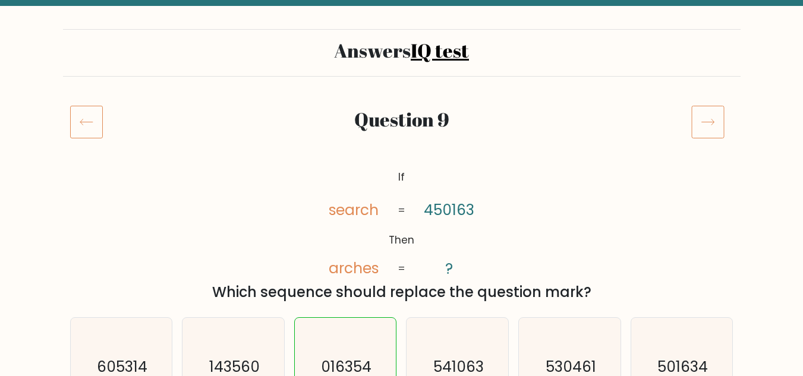
click at [719, 118] on icon at bounding box center [707, 121] width 33 height 33
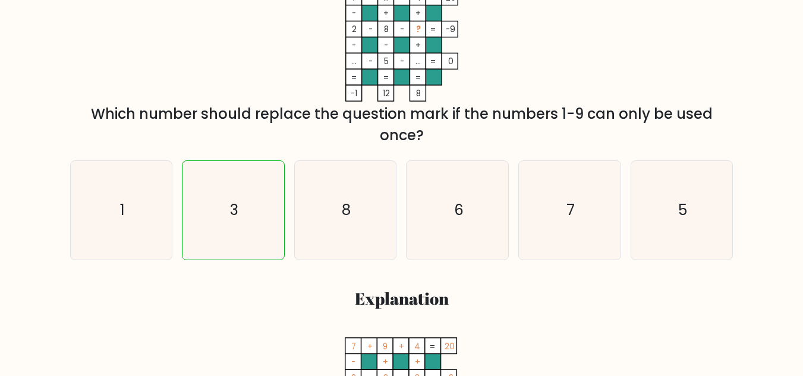
scroll to position [59, 0]
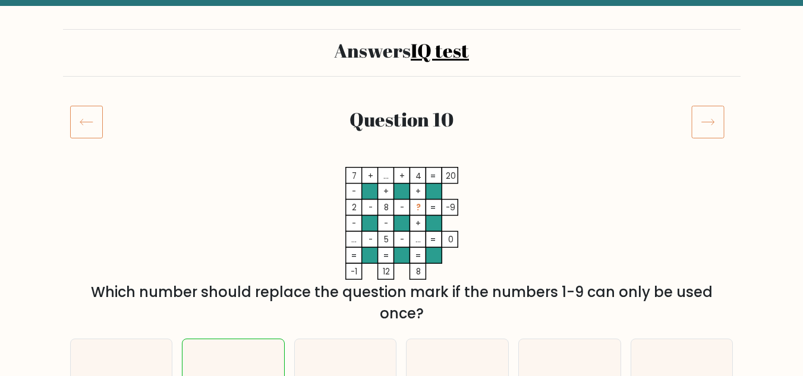
click at [710, 125] on icon at bounding box center [707, 121] width 33 height 33
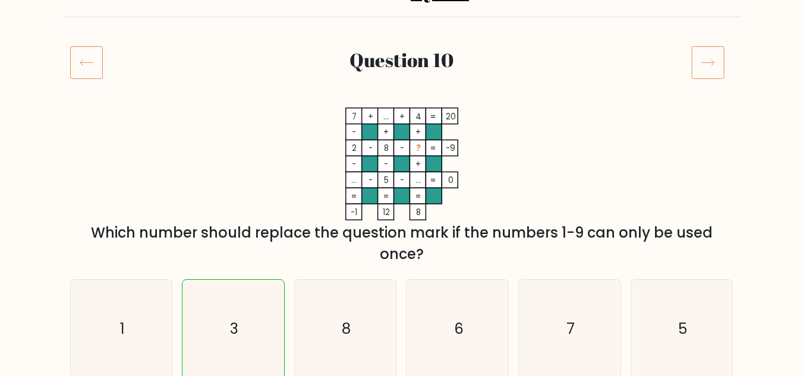
scroll to position [0, 0]
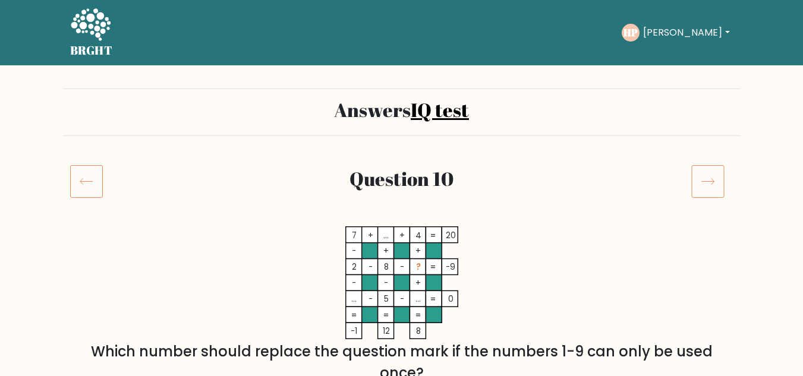
click at [705, 177] on icon at bounding box center [707, 181] width 33 height 33
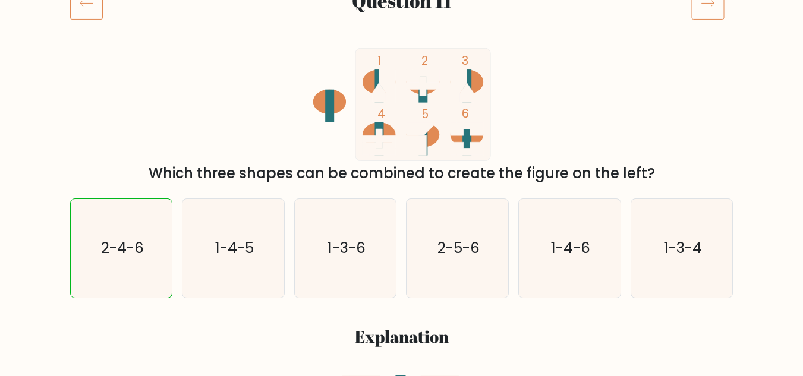
scroll to position [59, 0]
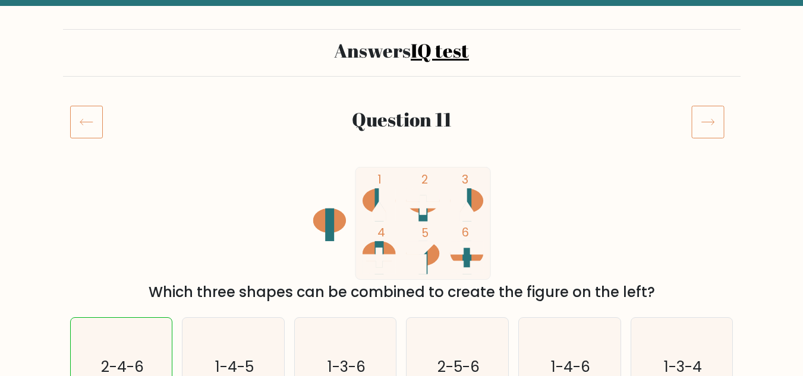
click at [706, 113] on icon at bounding box center [707, 121] width 33 height 33
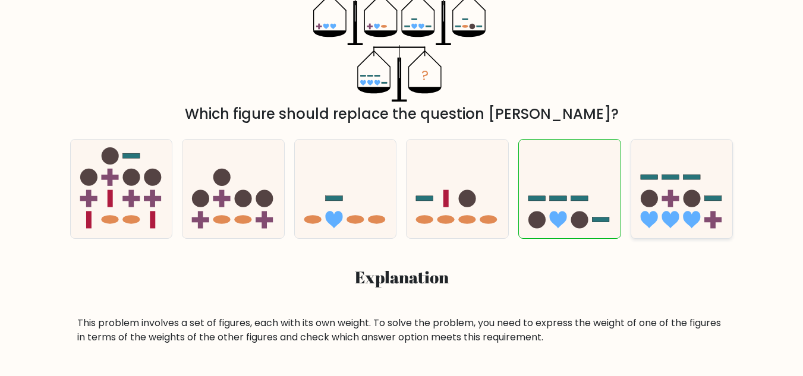
scroll to position [119, 0]
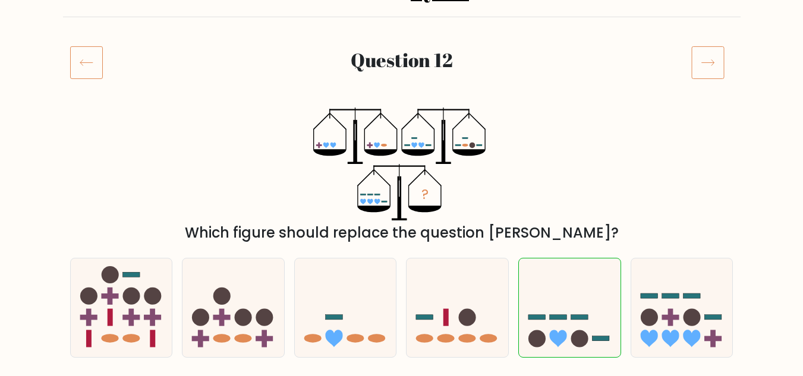
click at [722, 63] on icon at bounding box center [707, 62] width 33 height 33
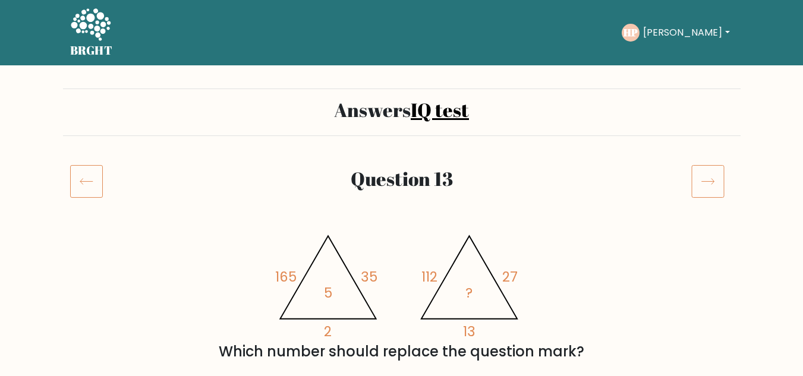
click at [706, 175] on icon at bounding box center [707, 181] width 33 height 33
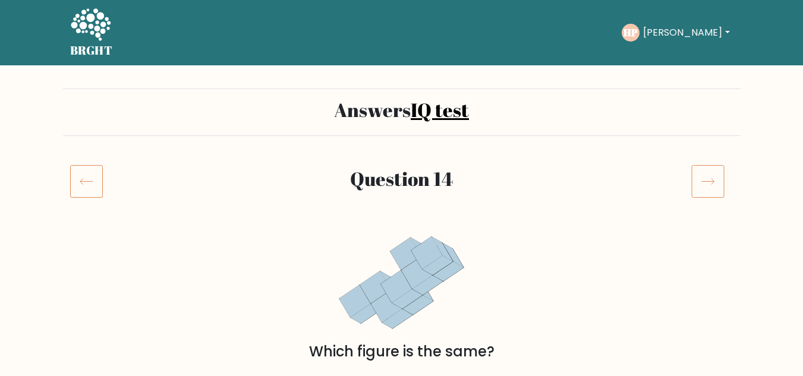
click at [719, 184] on icon at bounding box center [707, 181] width 33 height 33
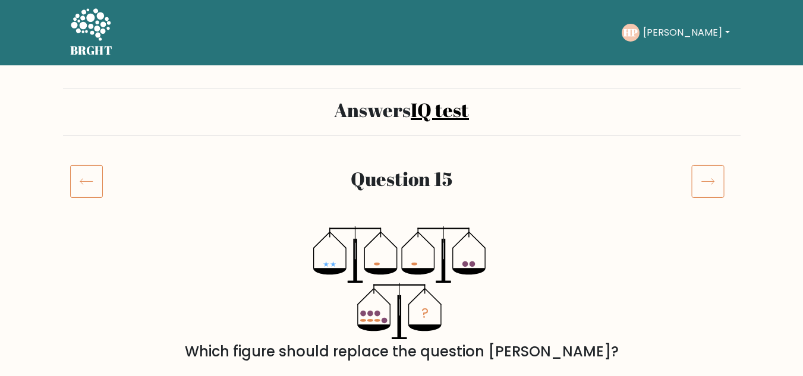
click at [691, 181] on icon at bounding box center [707, 181] width 33 height 33
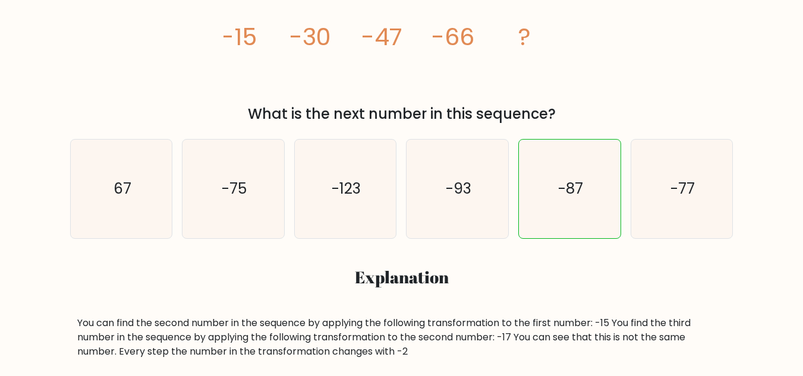
scroll to position [119, 0]
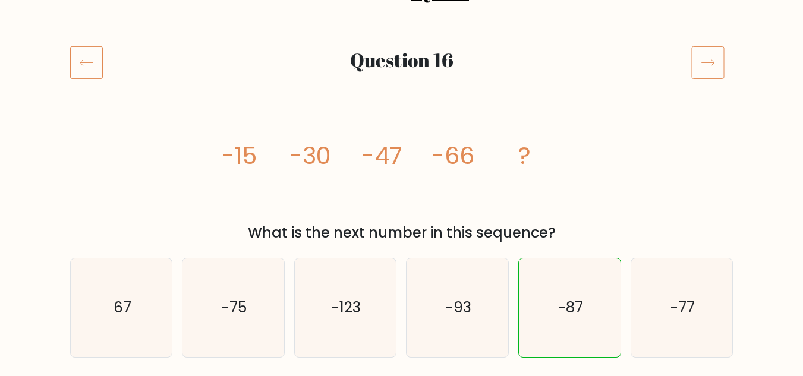
click at [703, 52] on icon at bounding box center [707, 62] width 33 height 33
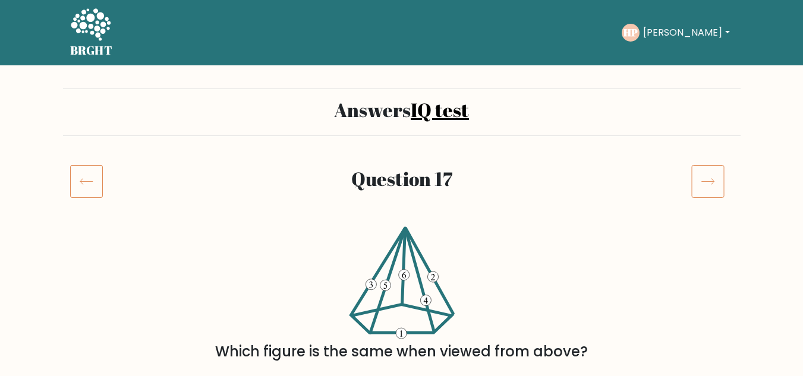
click at [701, 187] on icon at bounding box center [707, 181] width 33 height 33
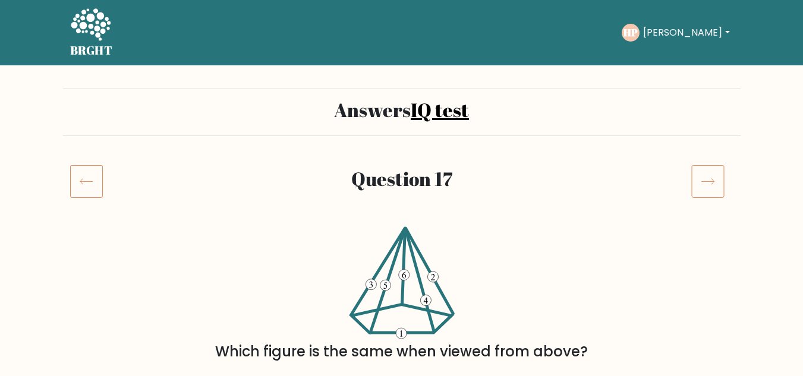
click at [701, 187] on icon at bounding box center [707, 181] width 33 height 33
